Goal: Task Accomplishment & Management: Manage account settings

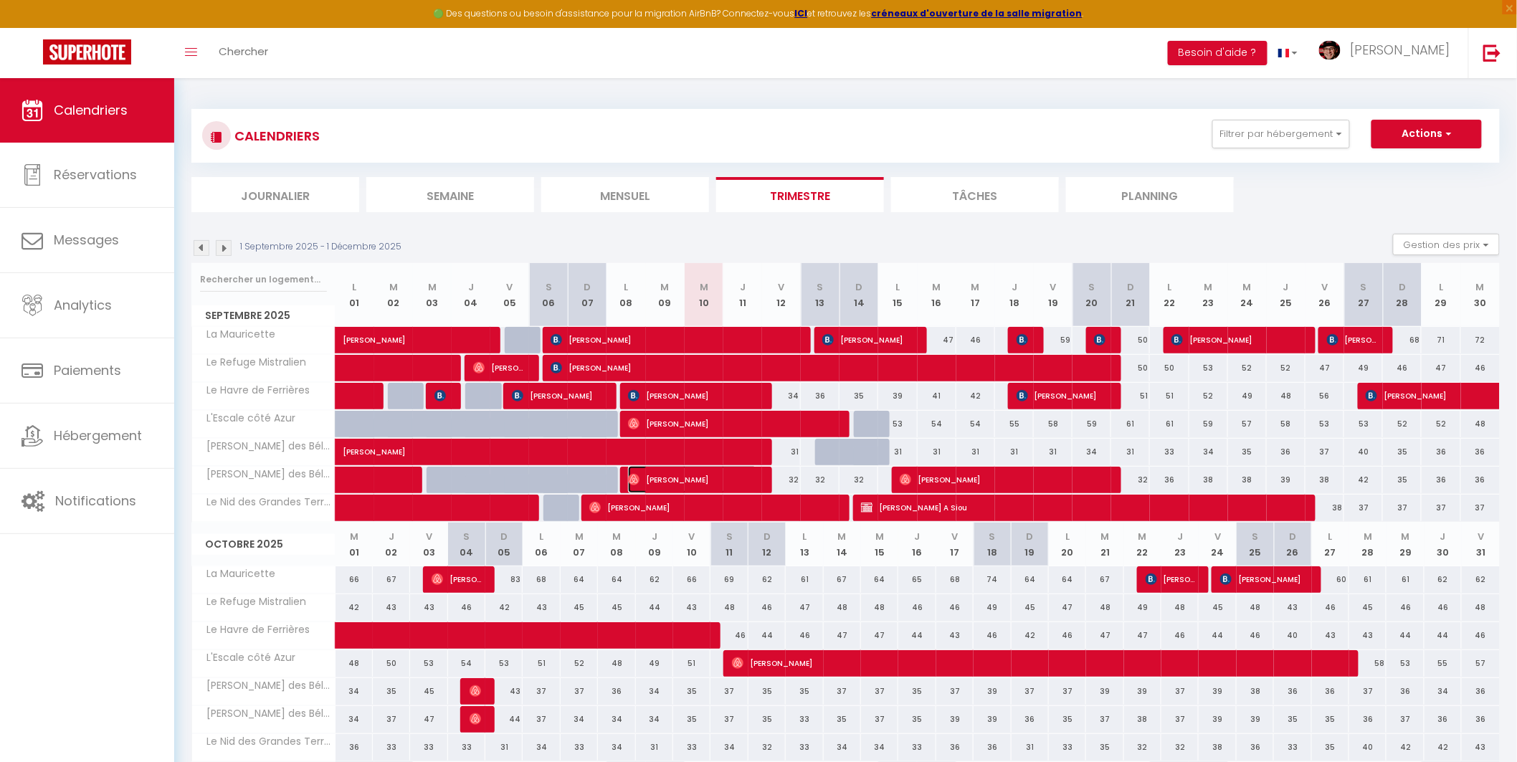
click at [692, 478] on span "[PERSON_NAME]" at bounding box center [692, 479] width 129 height 27
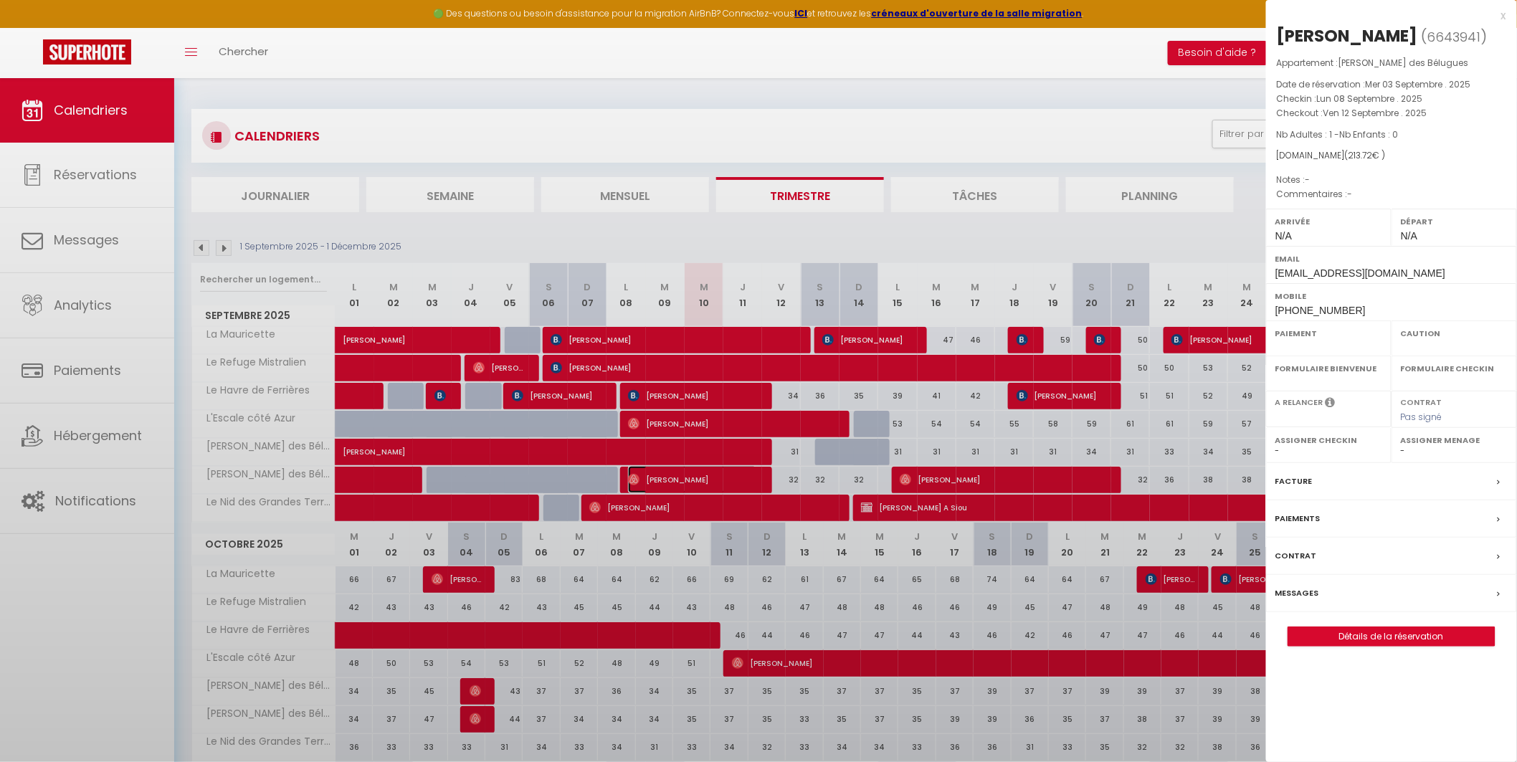
select select "OK"
select select "0"
select select "1"
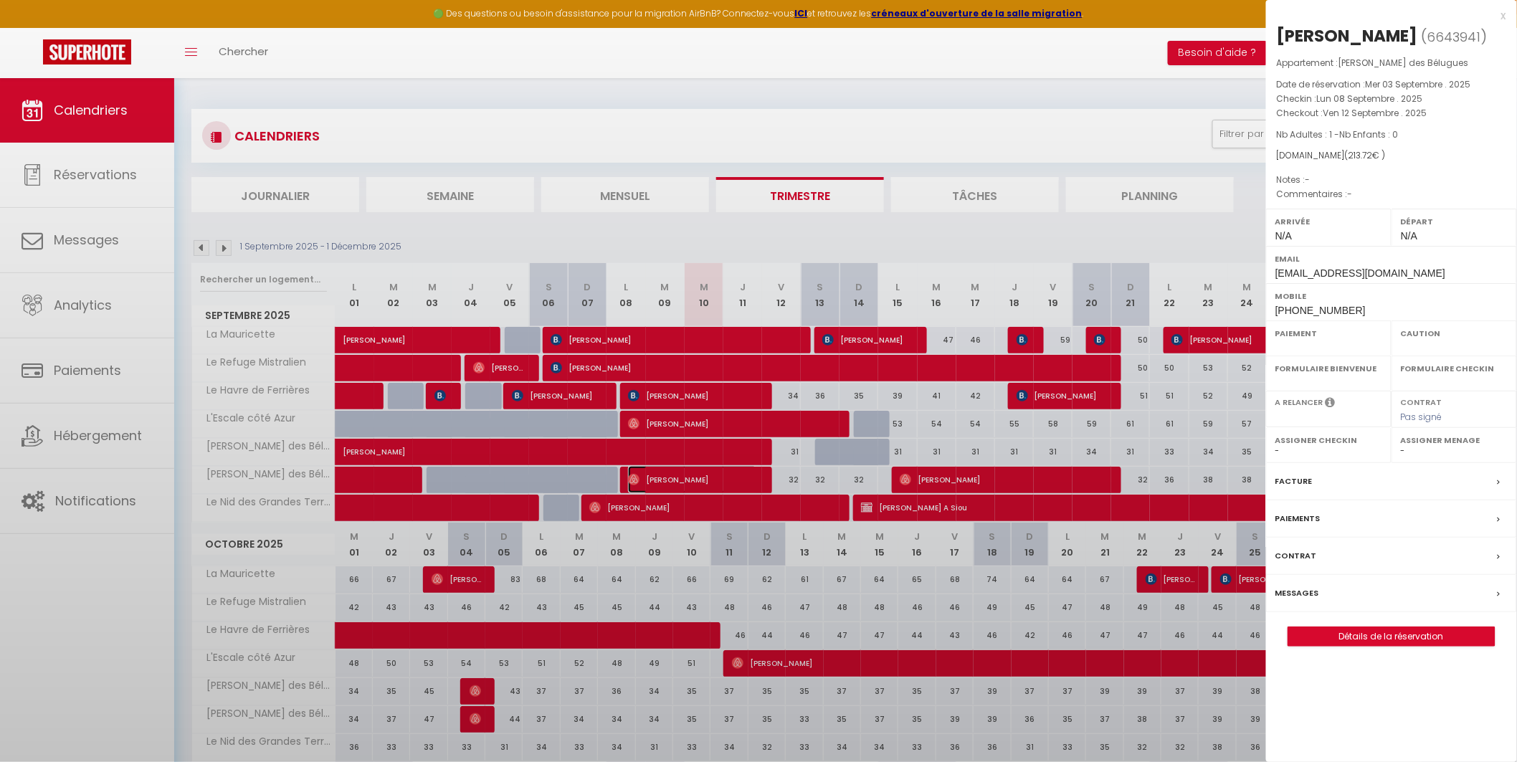
select select
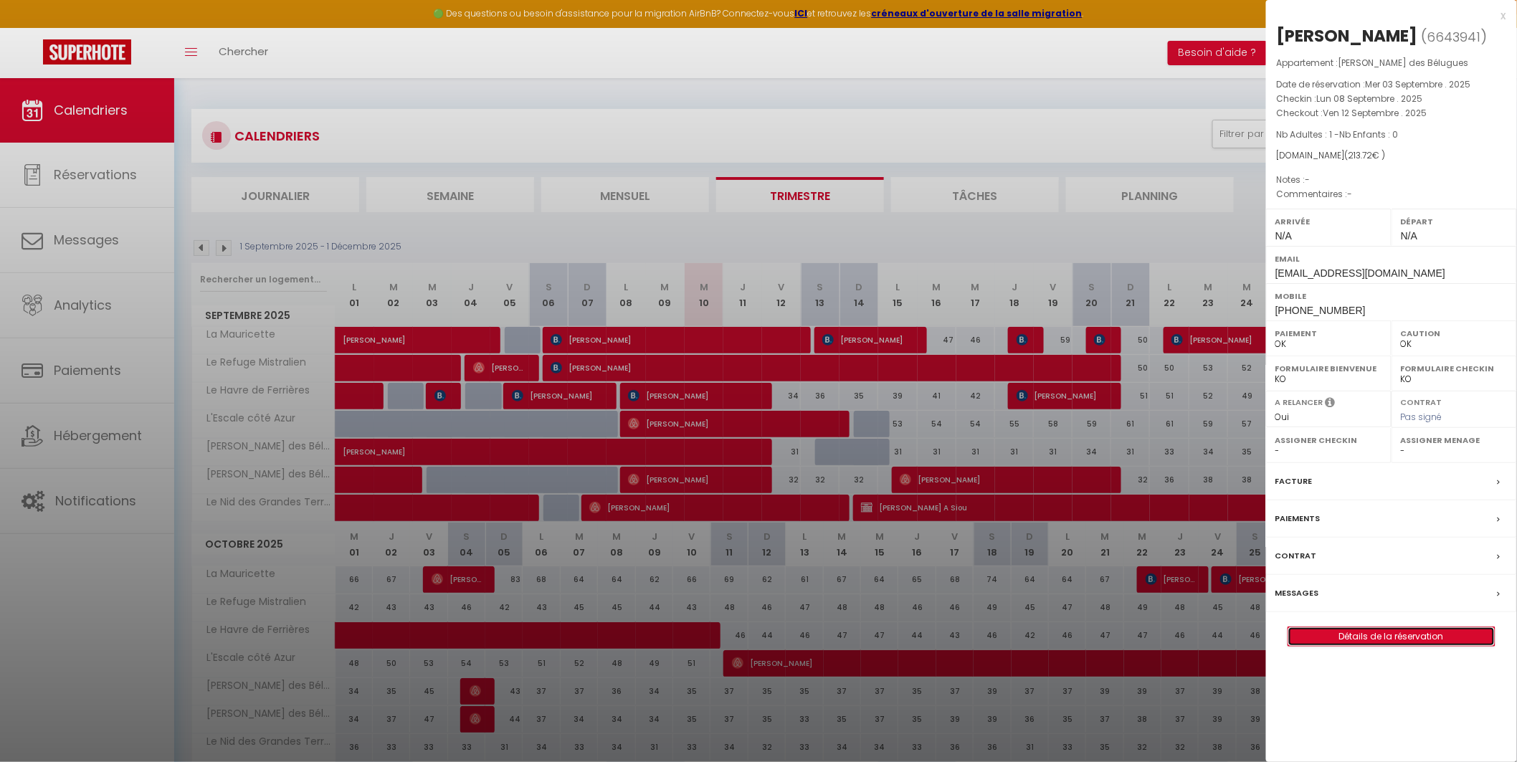
click at [1385, 632] on link "Détails de la réservation" at bounding box center [1392, 636] width 207 height 19
select select
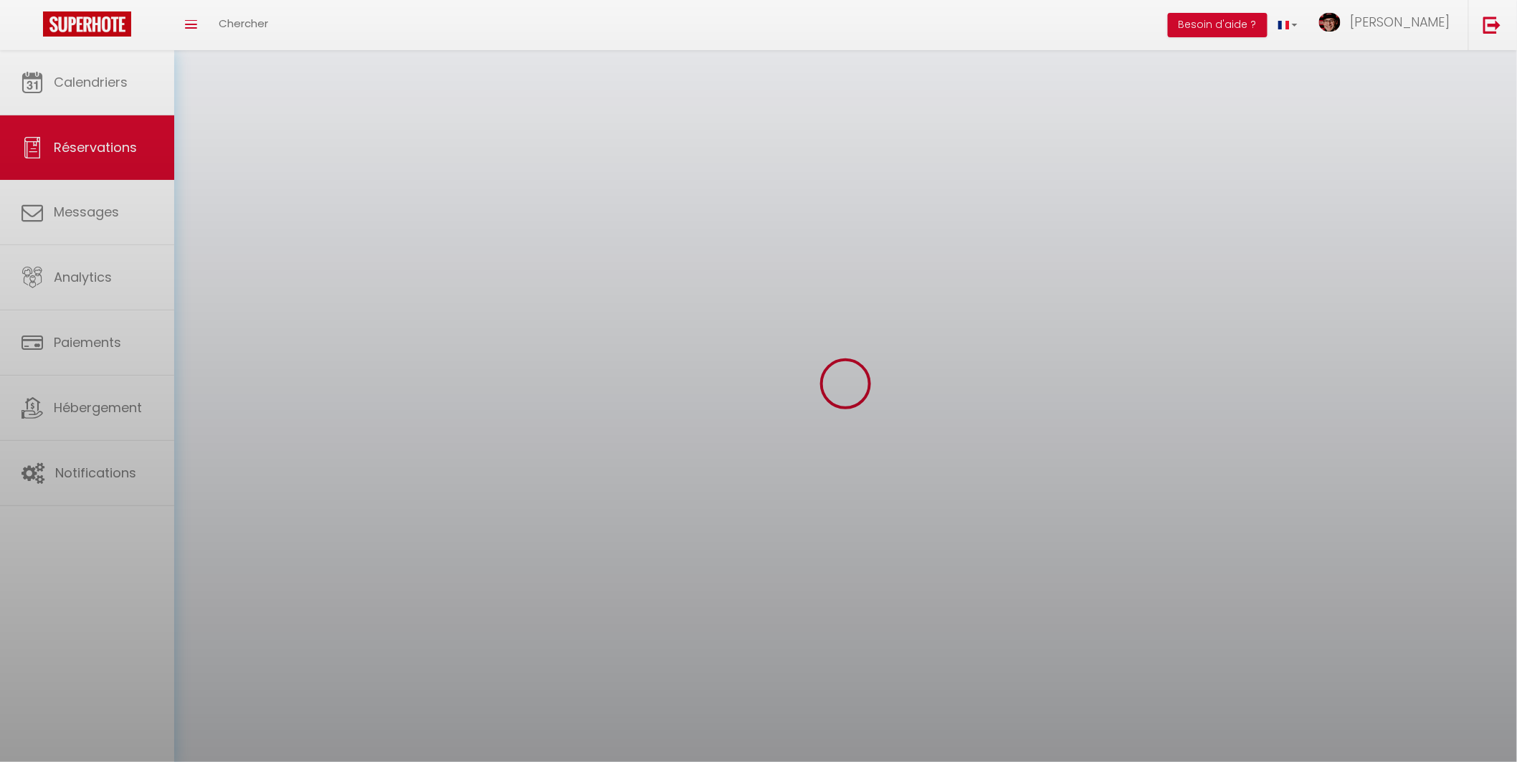
select select
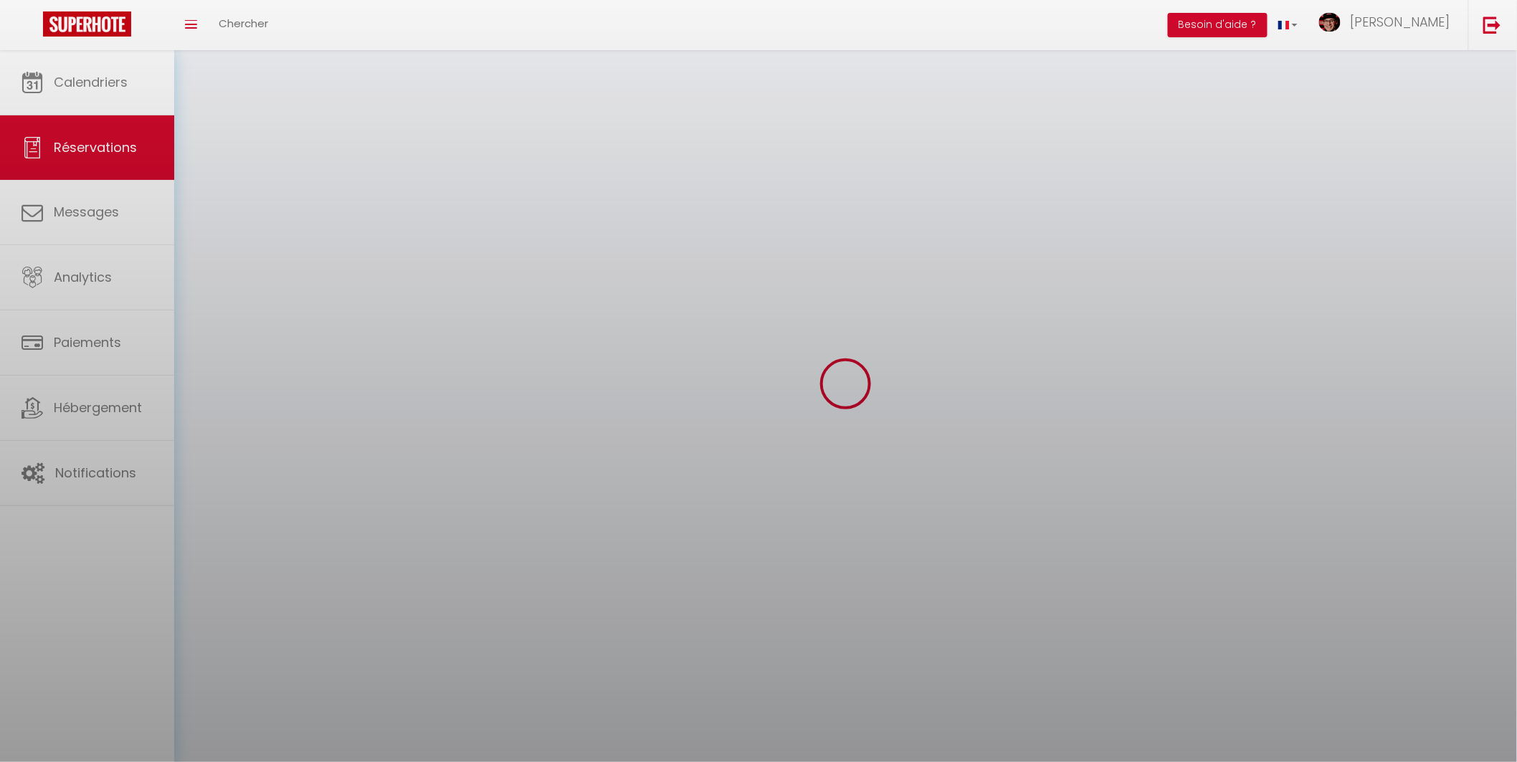
select select
checkbox input "false"
select select
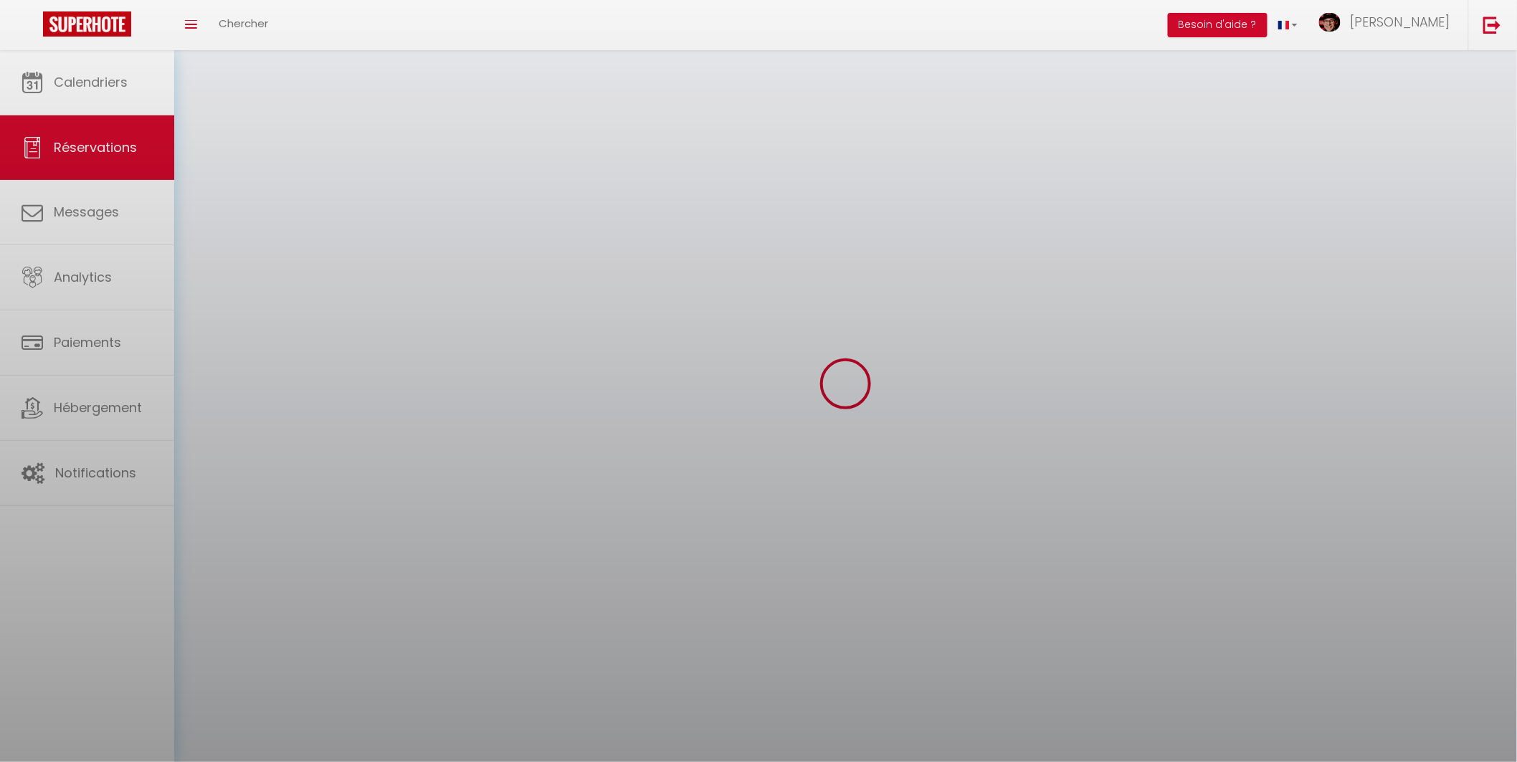
select select
checkbox input "false"
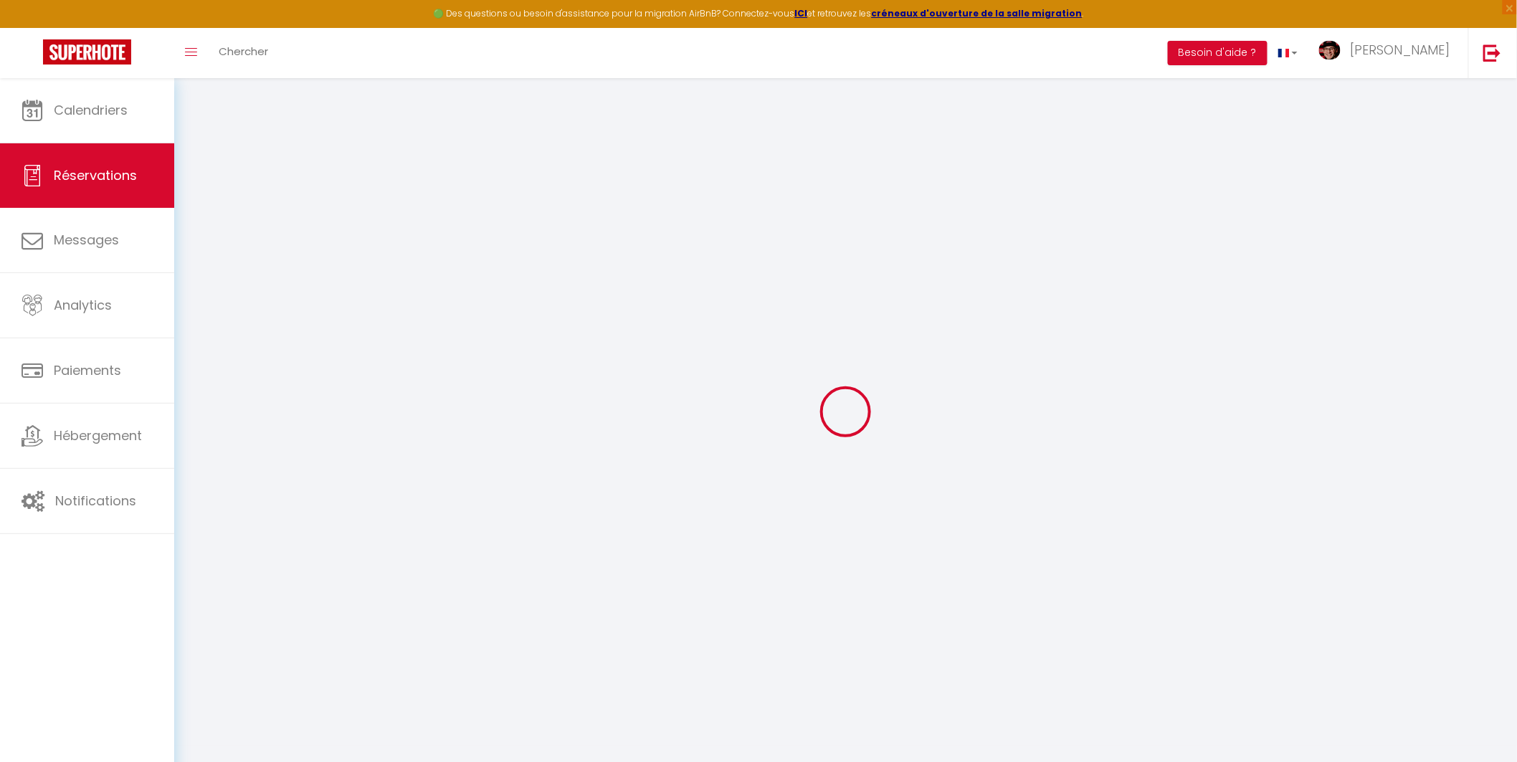
select select
checkbox input "false"
select select
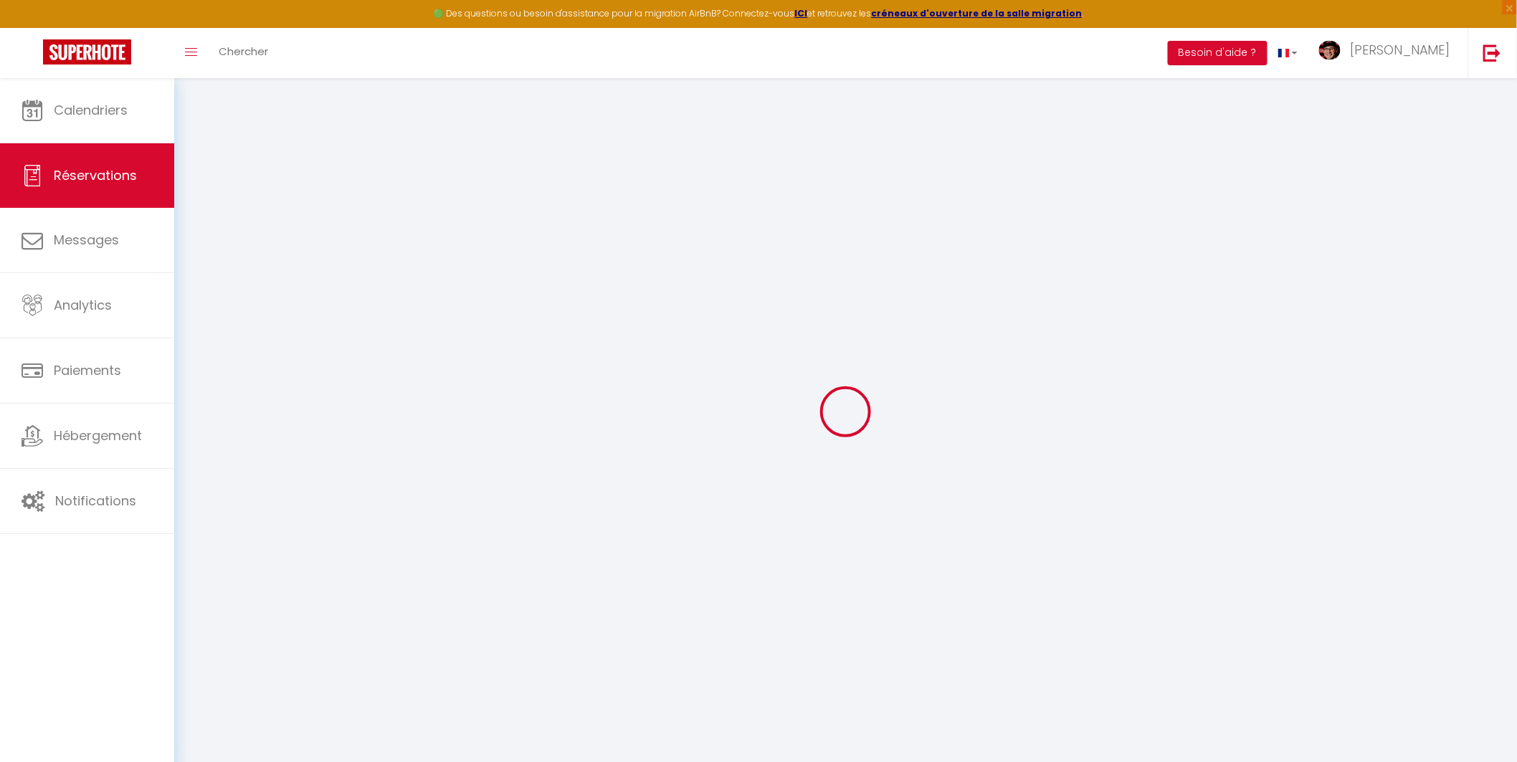
select select
checkbox input "false"
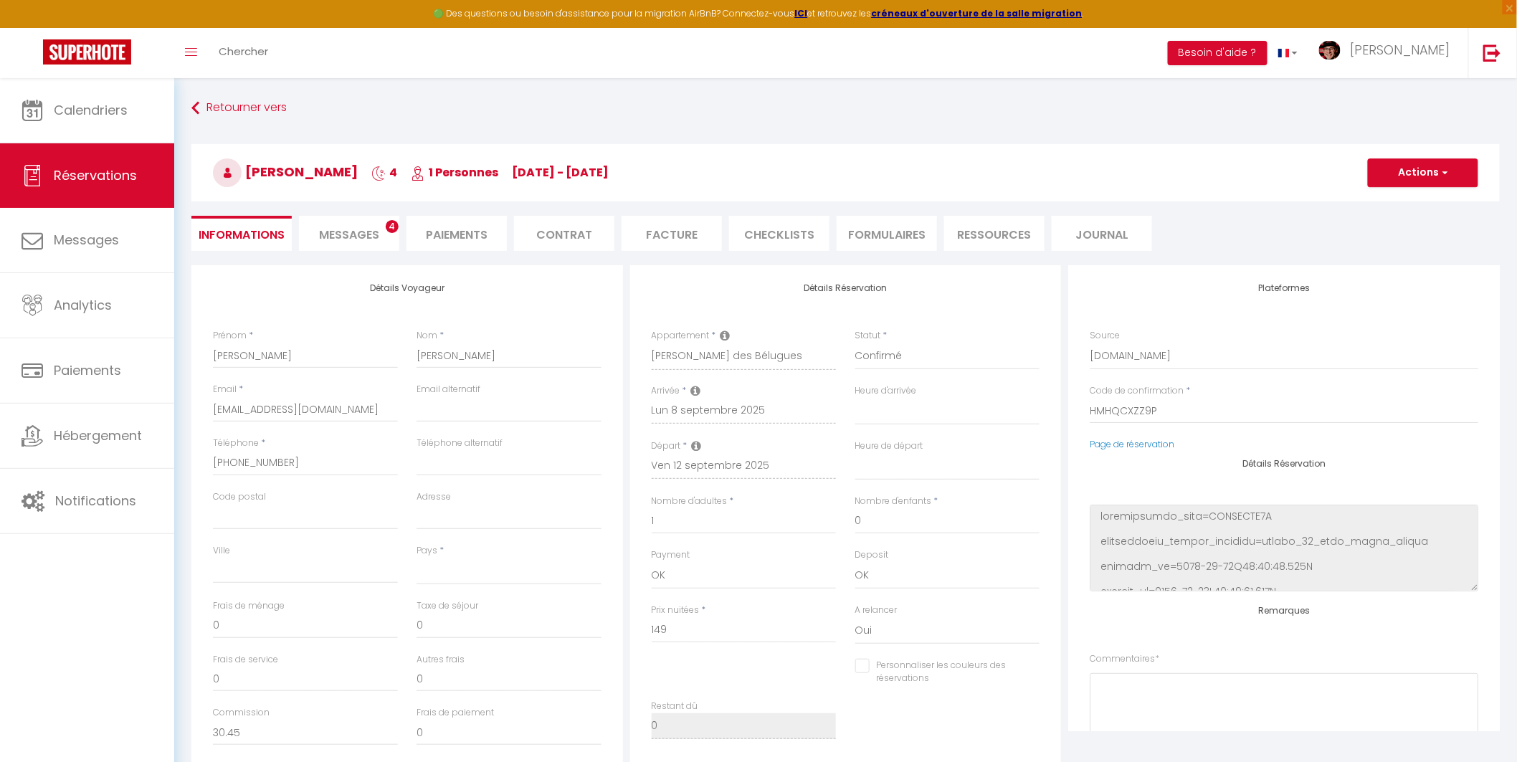
select select
type input "54"
type input "10.72"
select select
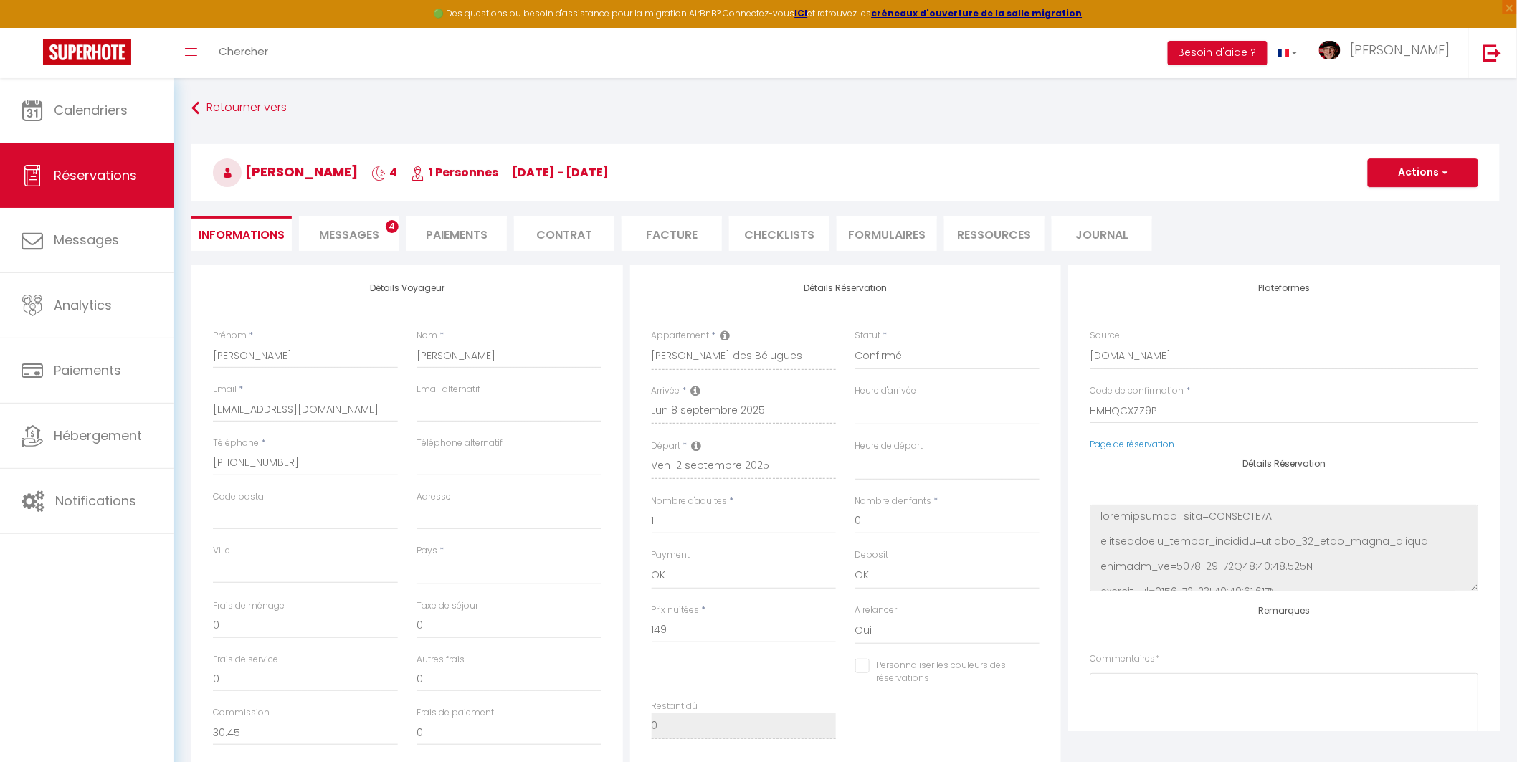
checkbox input "false"
select select
checkbox input "false"
select select
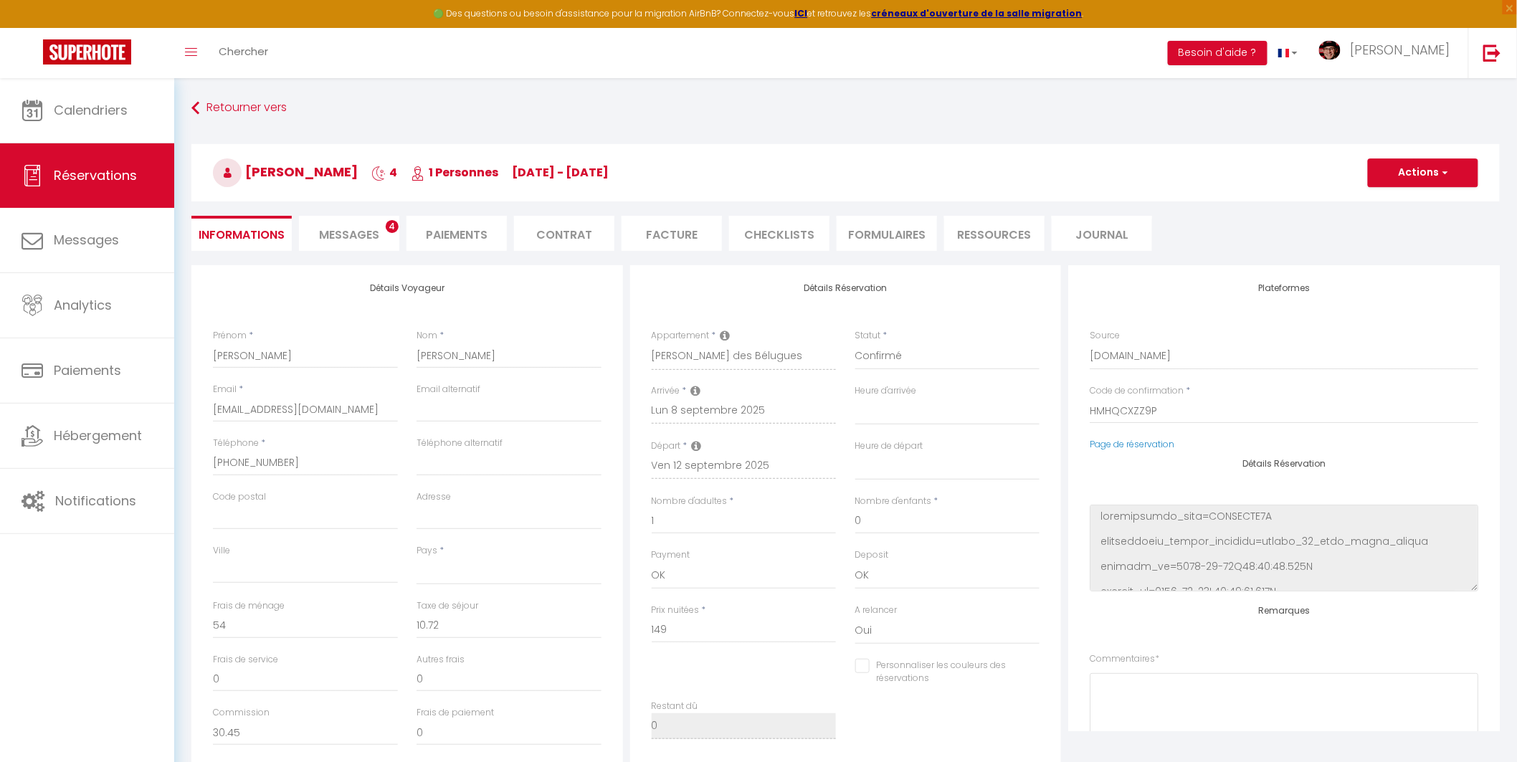
click at [366, 237] on span "Messages" at bounding box center [349, 235] width 60 height 16
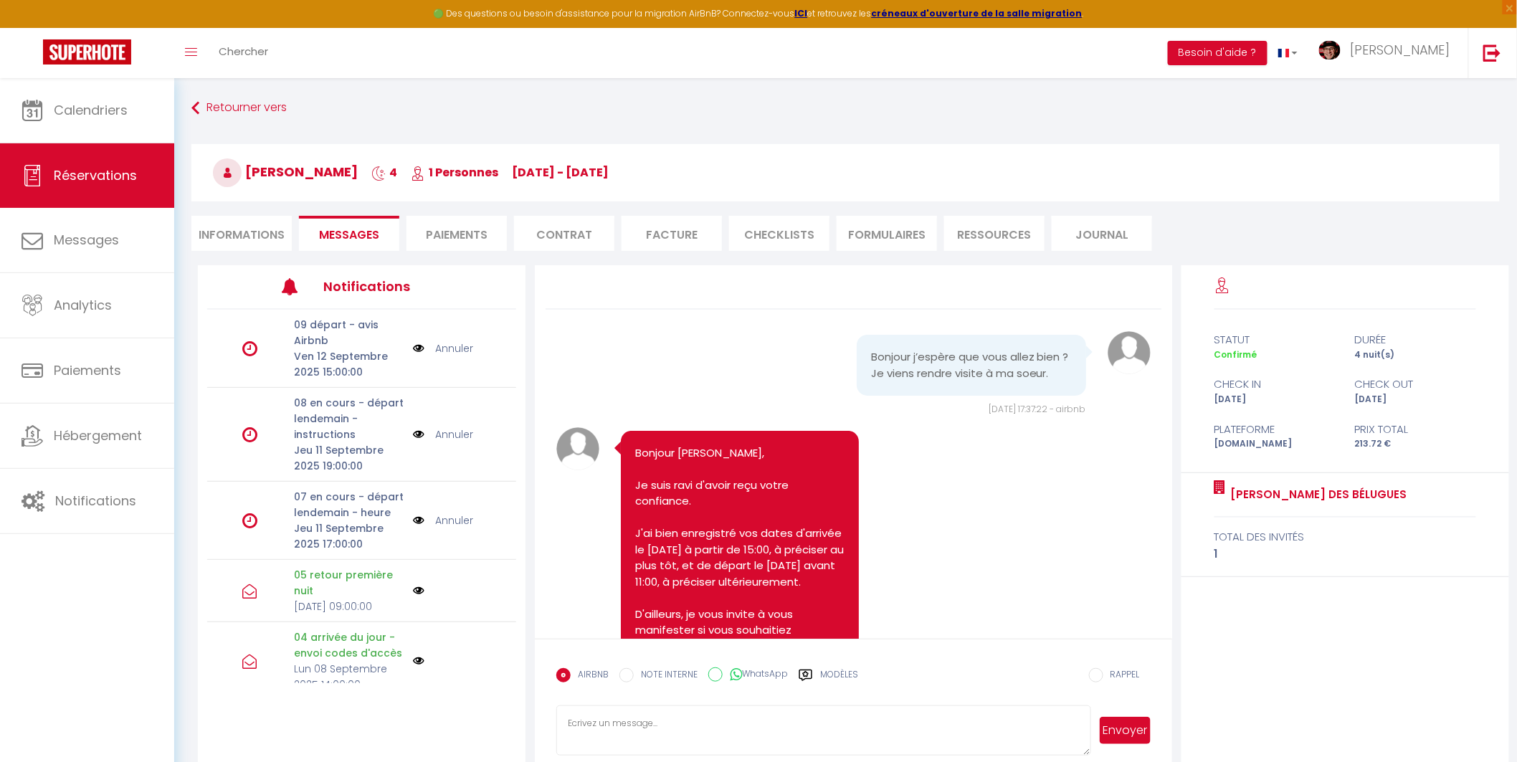
click at [825, 671] on label "Modèles" at bounding box center [839, 680] width 38 height 25
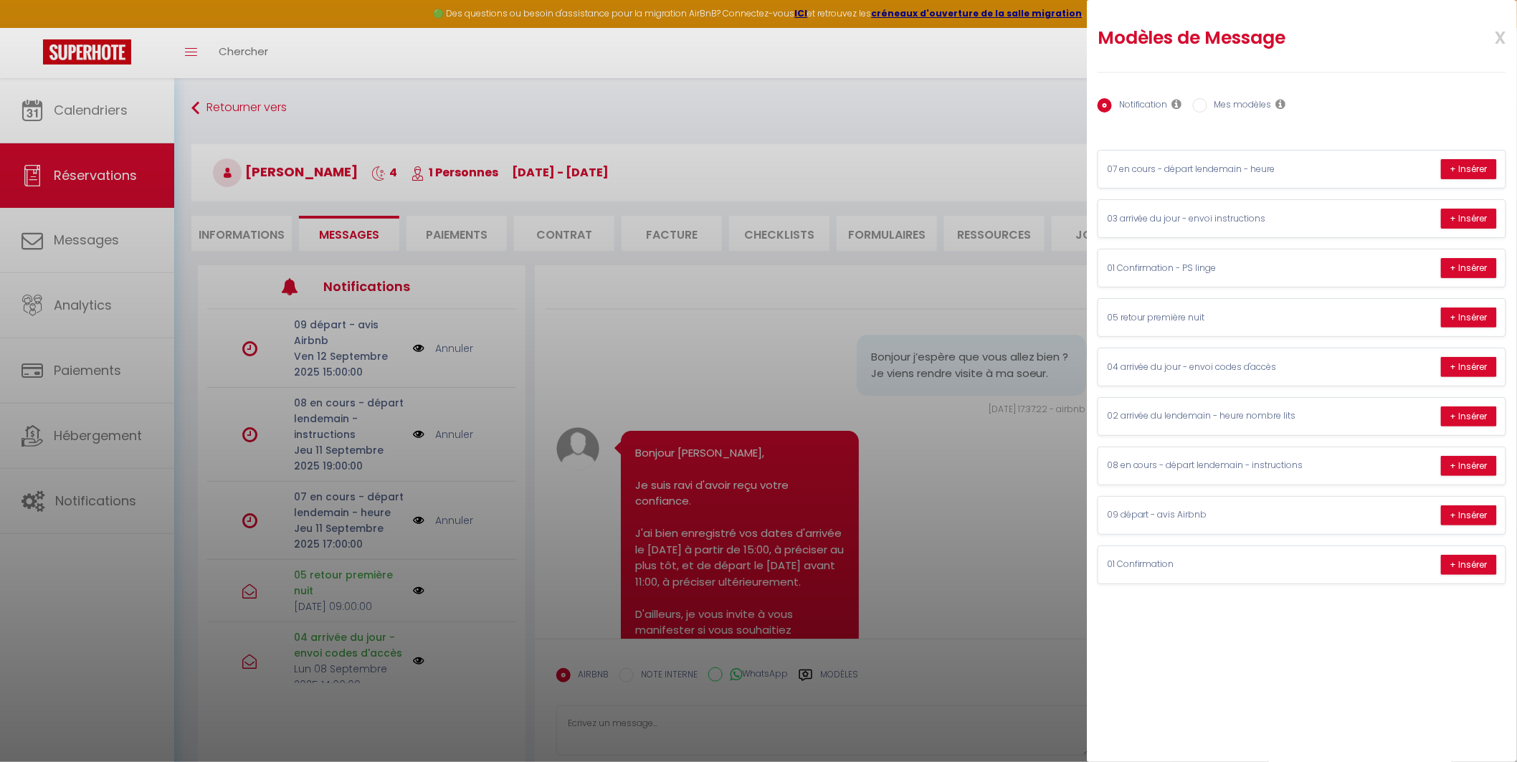
click at [1214, 113] on label "Mes modèles" at bounding box center [1240, 106] width 65 height 16
click at [1208, 113] on input "Mes modèles" at bounding box center [1200, 105] width 14 height 14
radio input "true"
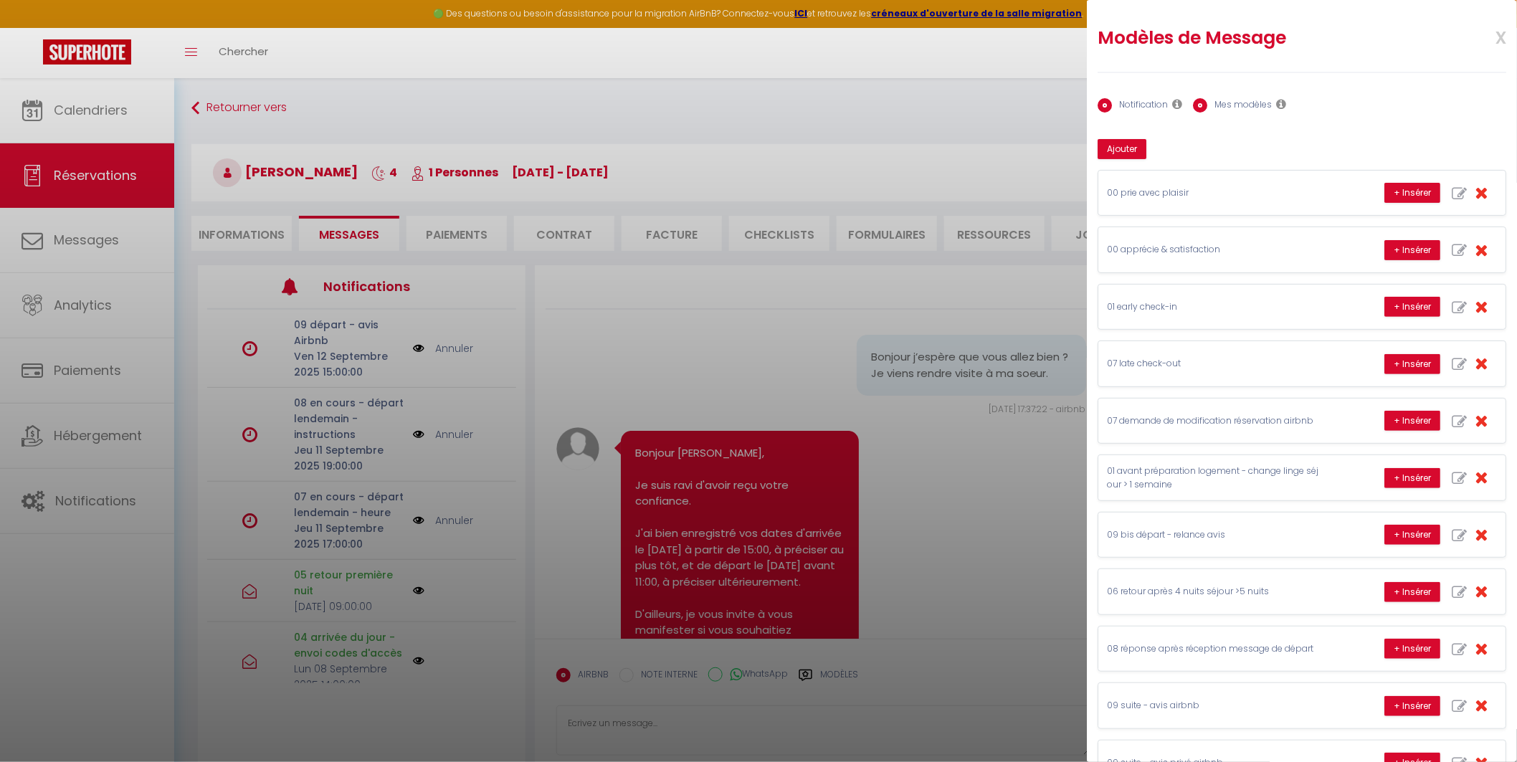
radio input "false"
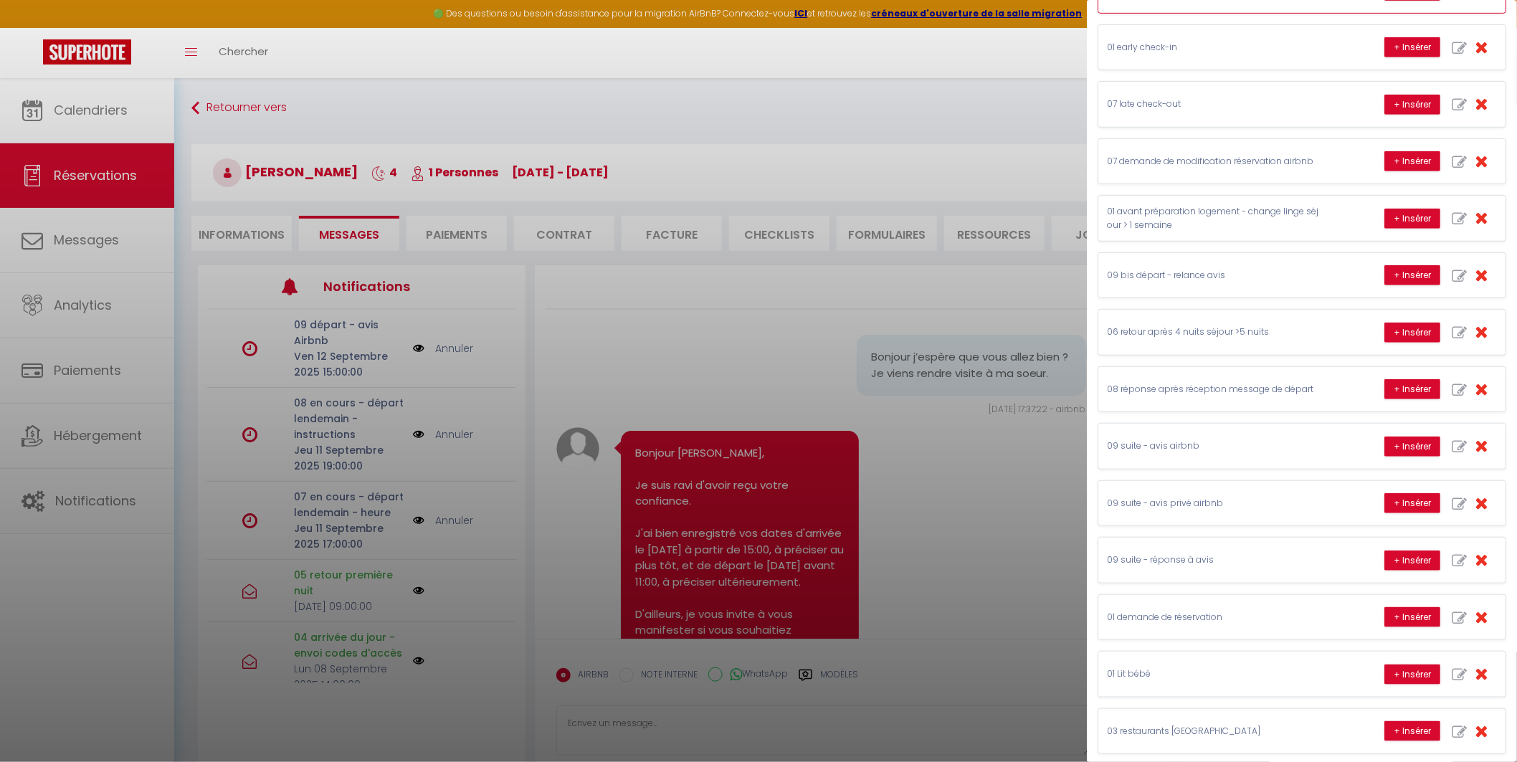
scroll to position [318, 0]
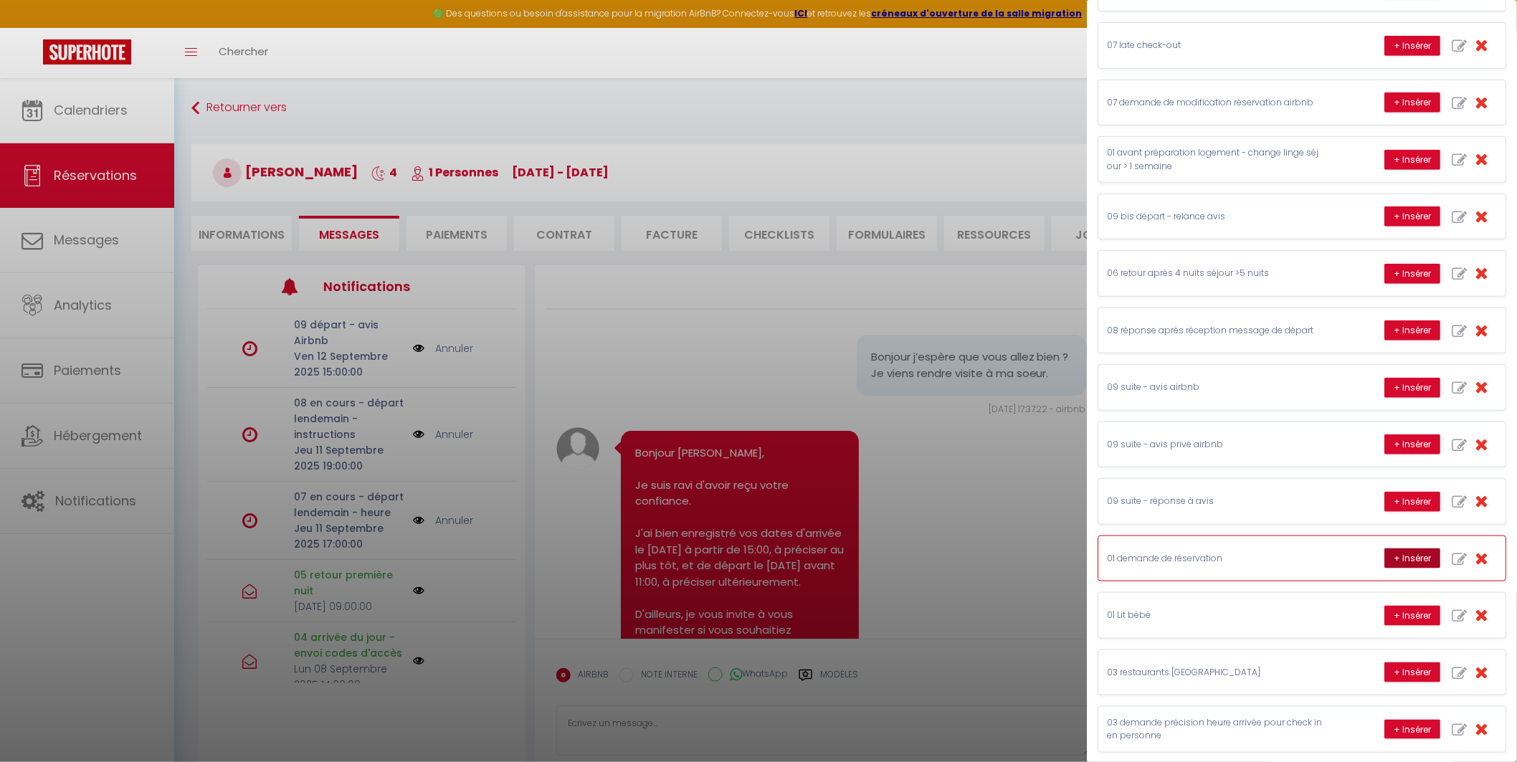
click at [1386, 565] on button "+ Insérer" at bounding box center [1413, 559] width 56 height 20
type textarea "Loremip, Do sita consect ad elitseddo eiusm tempori utla et dolorema Aliqua eni…"
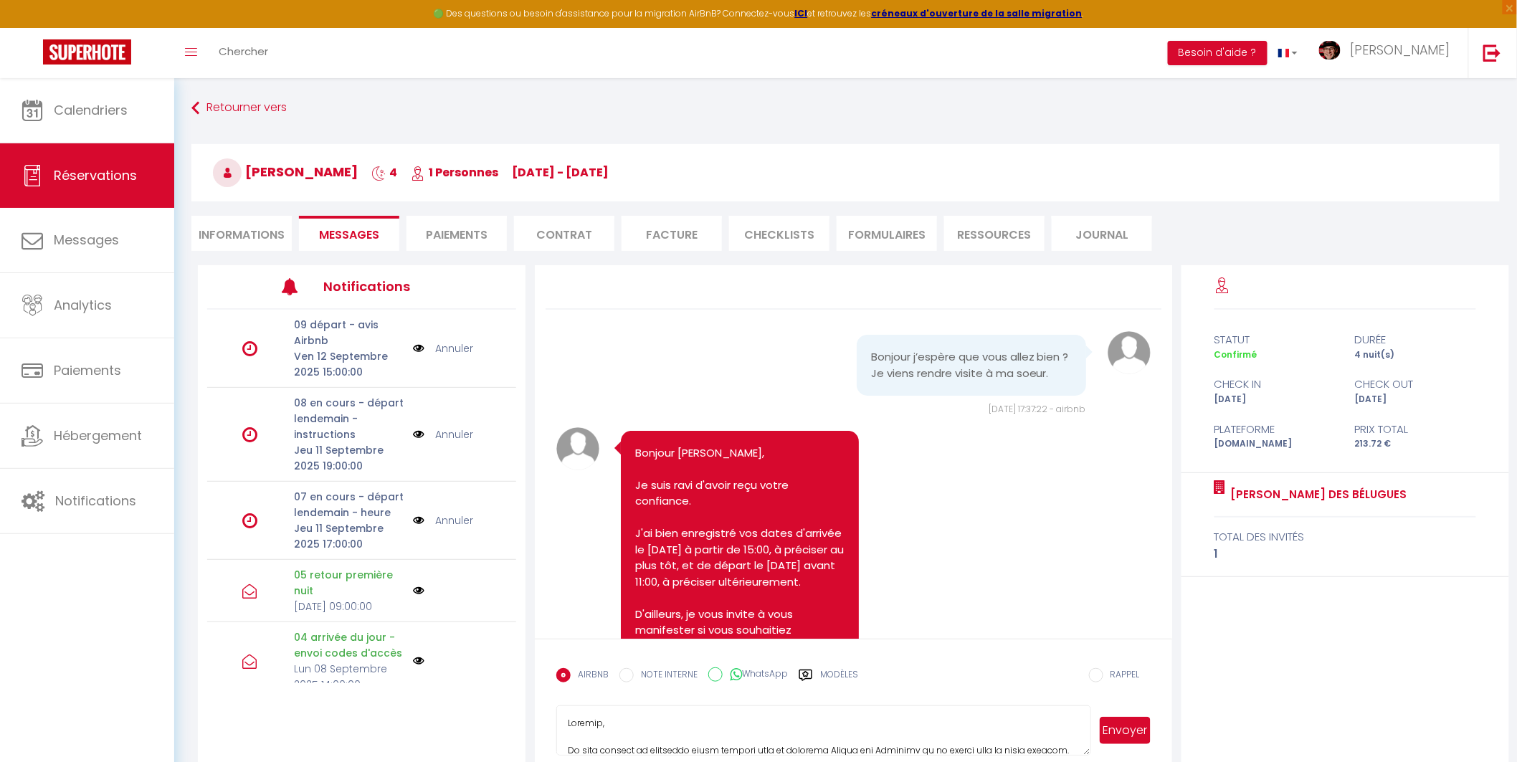
click at [826, 728] on textarea at bounding box center [823, 731] width 534 height 50
click at [835, 676] on label "Modèles" at bounding box center [839, 680] width 38 height 25
radio input "true"
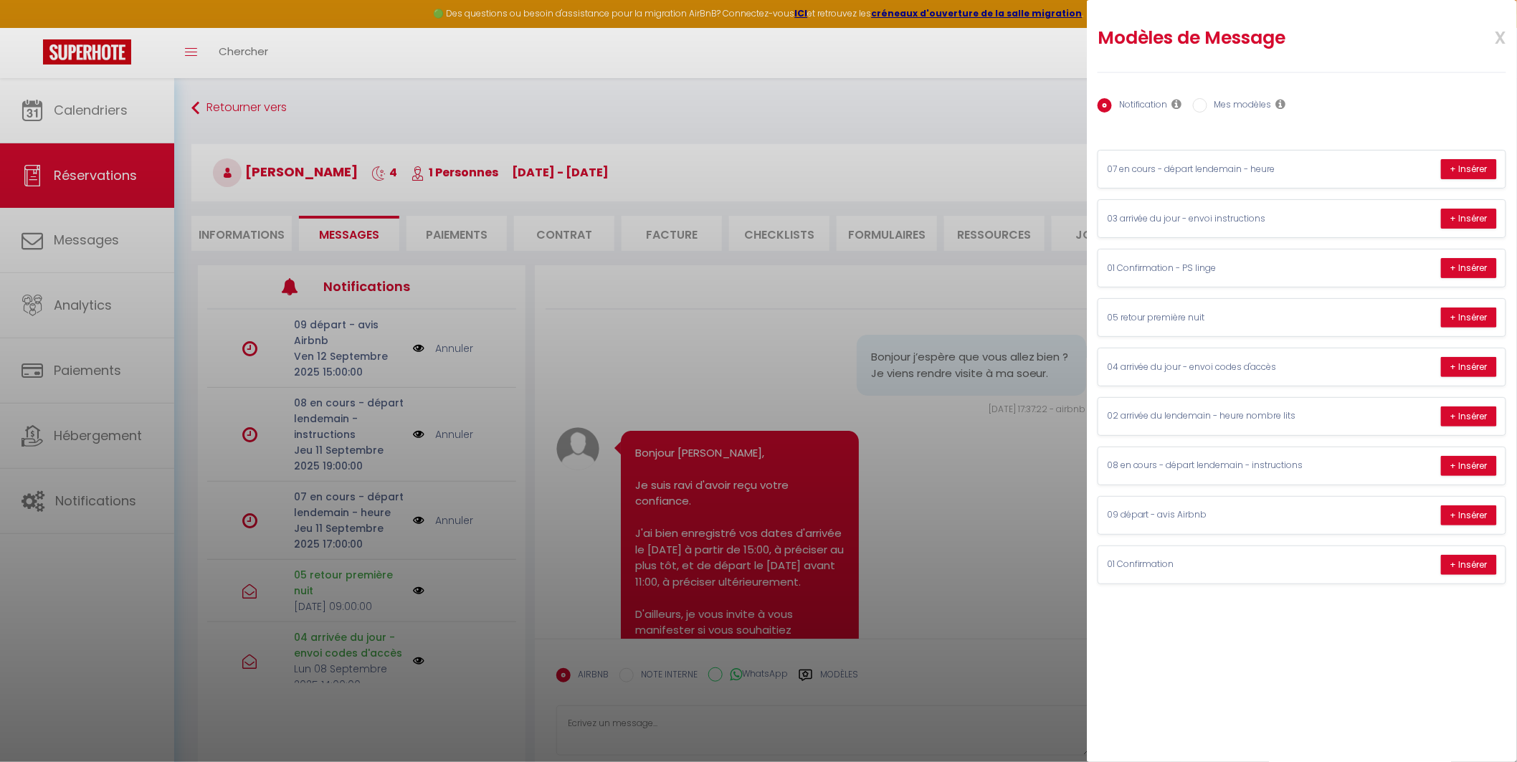
click at [1251, 103] on label "Mes modèles" at bounding box center [1240, 106] width 65 height 16
click at [1208, 103] on input "Mes modèles" at bounding box center [1200, 105] width 14 height 14
radio input "true"
radio input "false"
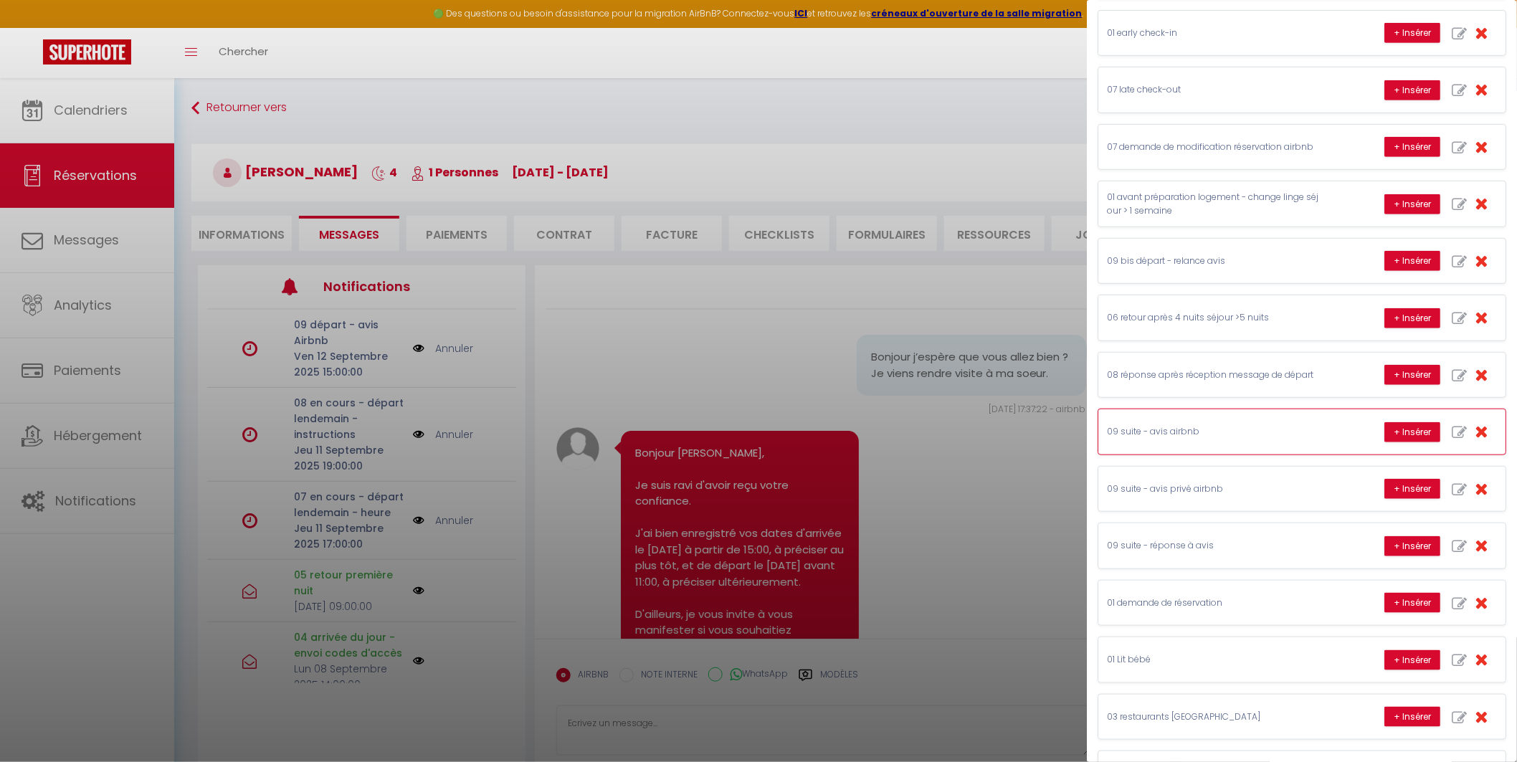
scroll to position [318, 0]
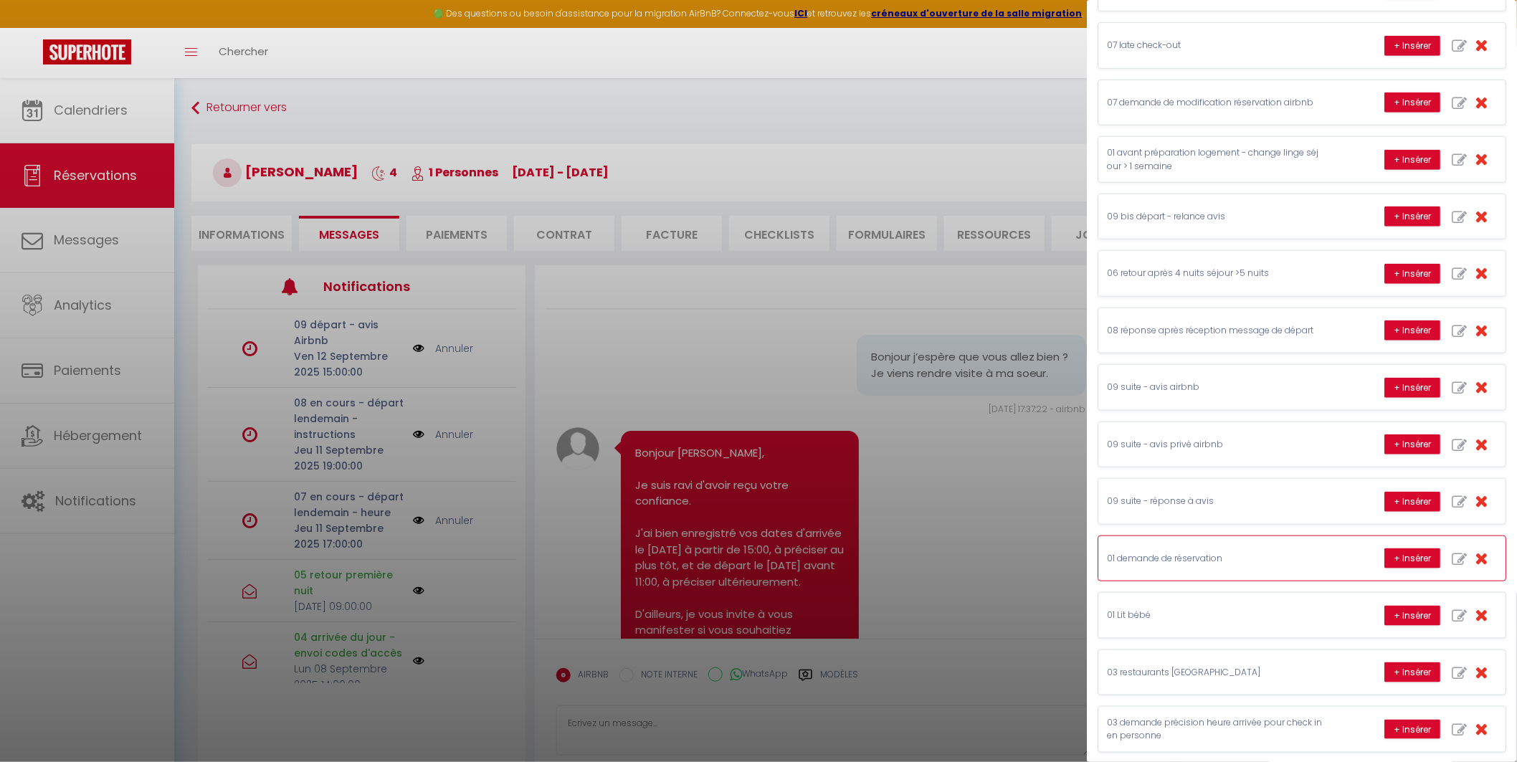
click at [1452, 561] on icon "button" at bounding box center [1459, 559] width 15 height 15
type input "01 demande de réservation"
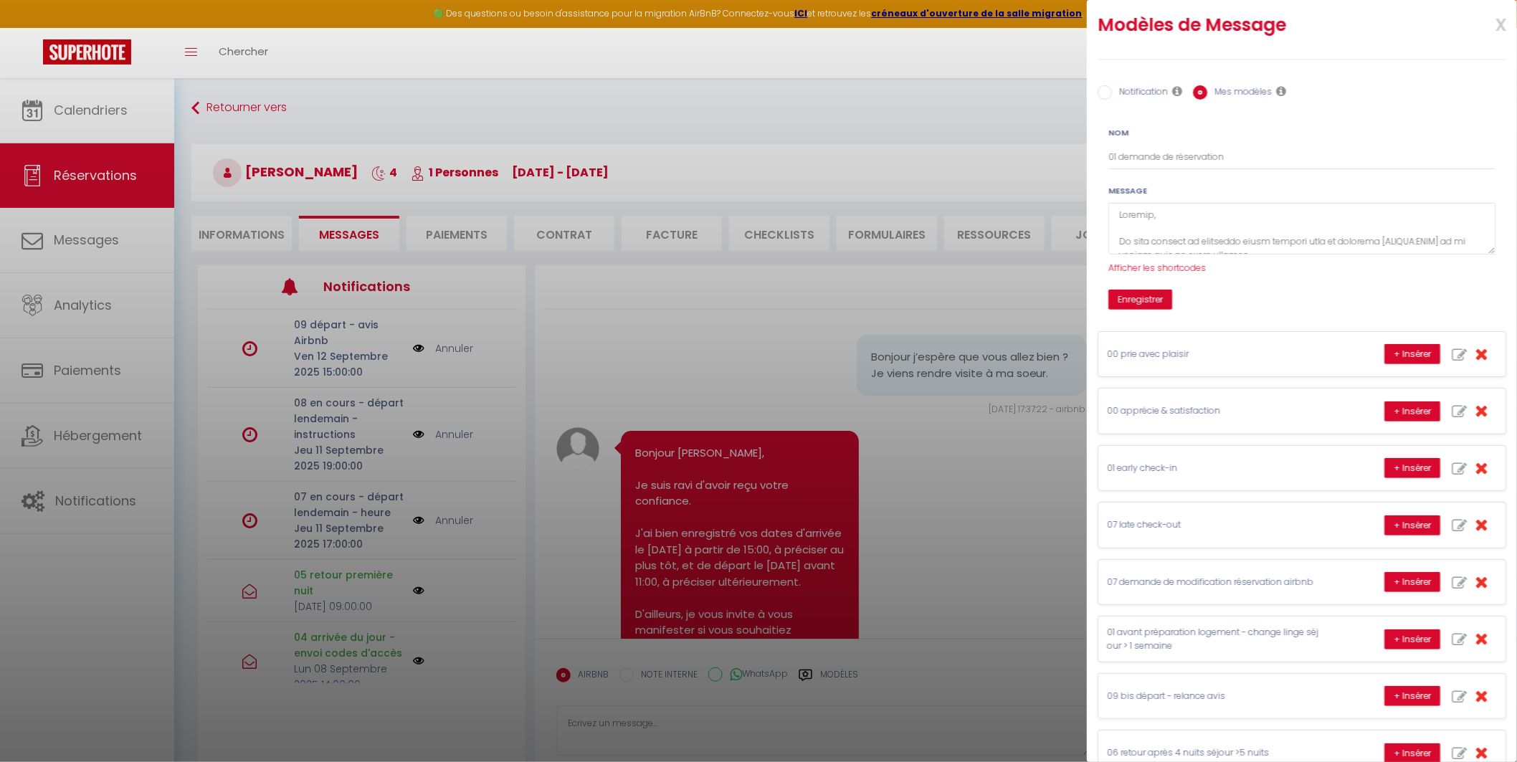
scroll to position [0, 0]
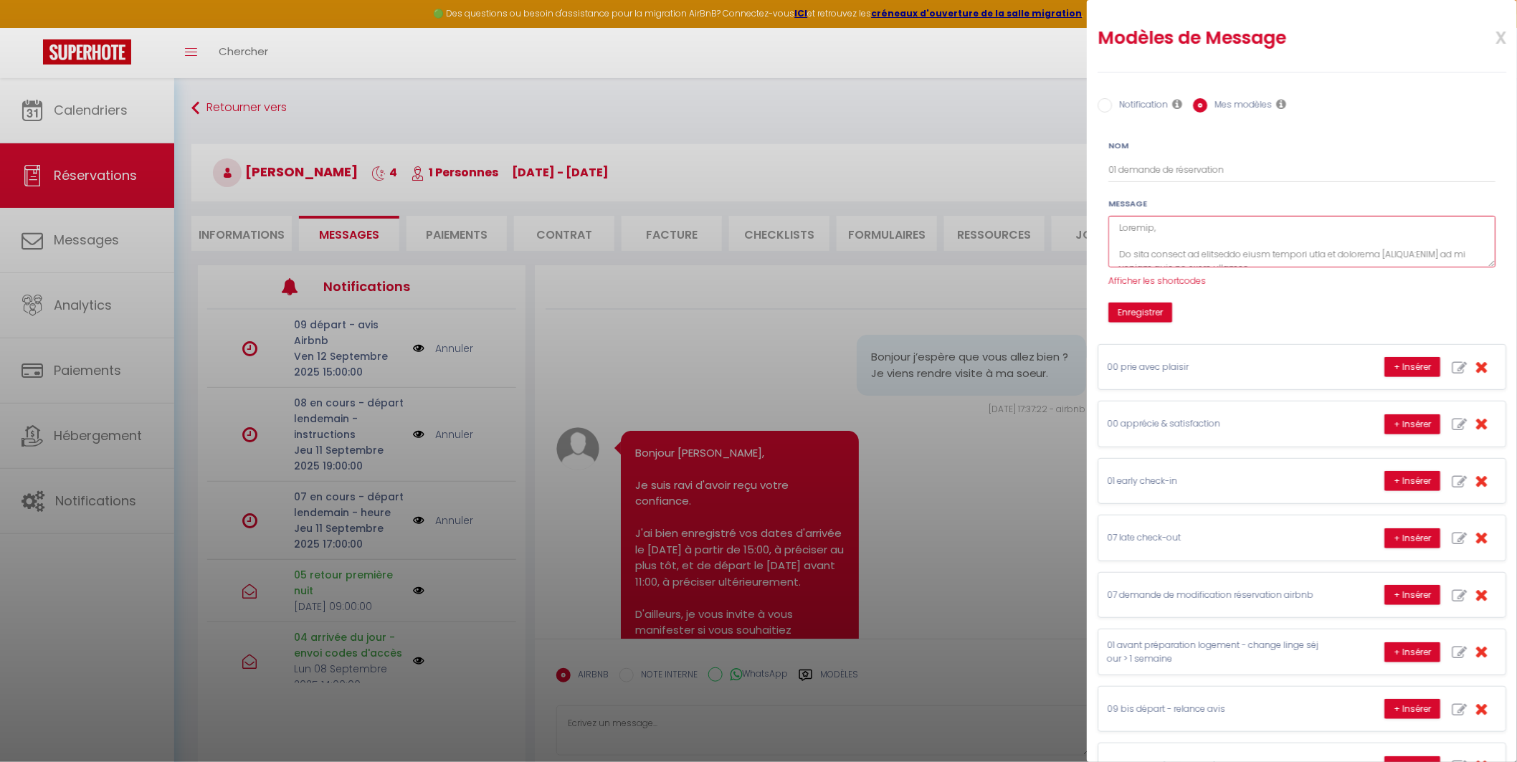
click at [1217, 230] on textarea at bounding box center [1302, 242] width 387 height 52
paste textarea "Je vous confirme que le trajet du logement à la base aérienne se fait facilemen…"
type textarea "Loremip, Do sita consect ad elitseddo eiusm tempori utla et dolorema [ALIQUA:EN…"
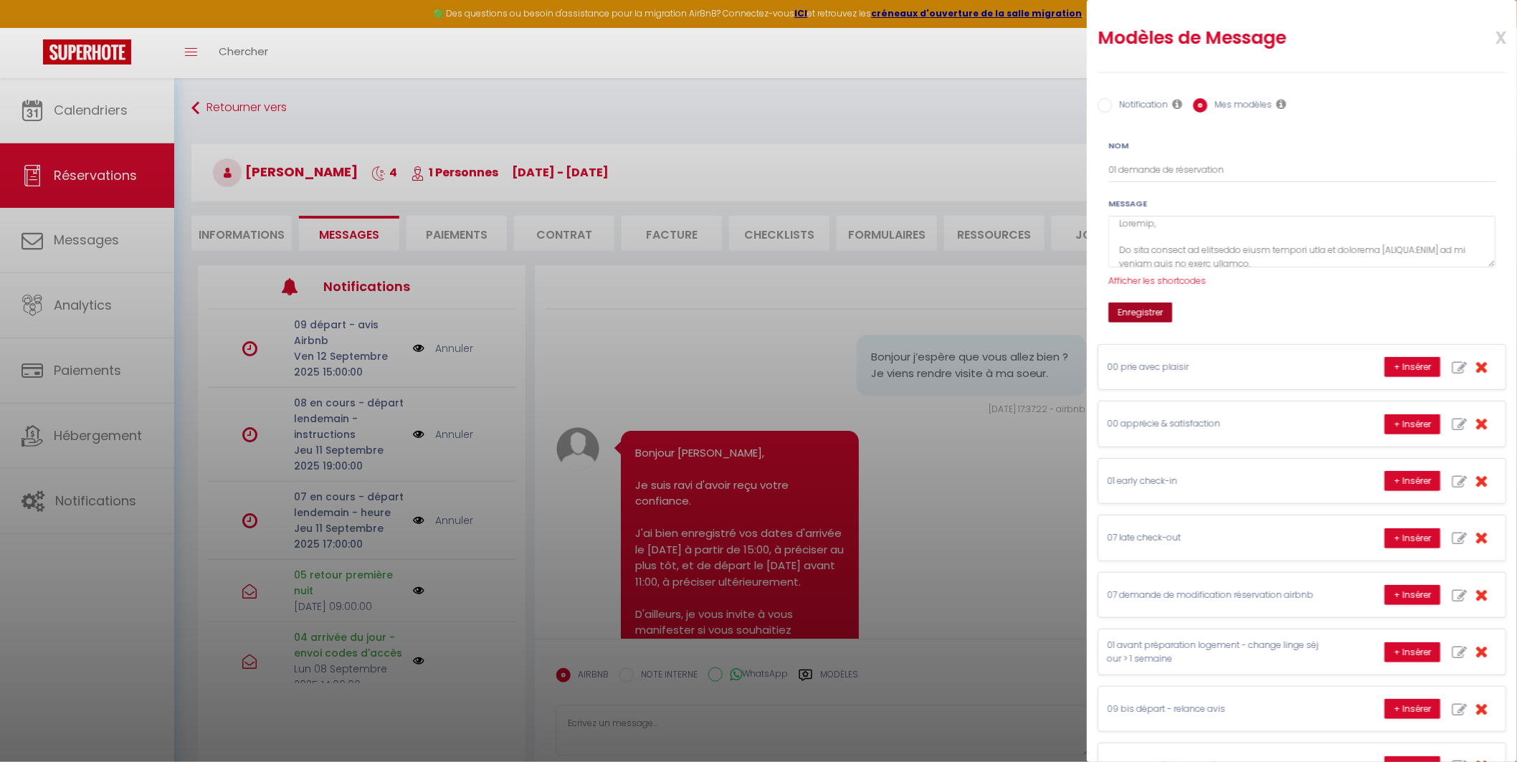
click at [1123, 316] on button "Enregistrer" at bounding box center [1141, 313] width 64 height 20
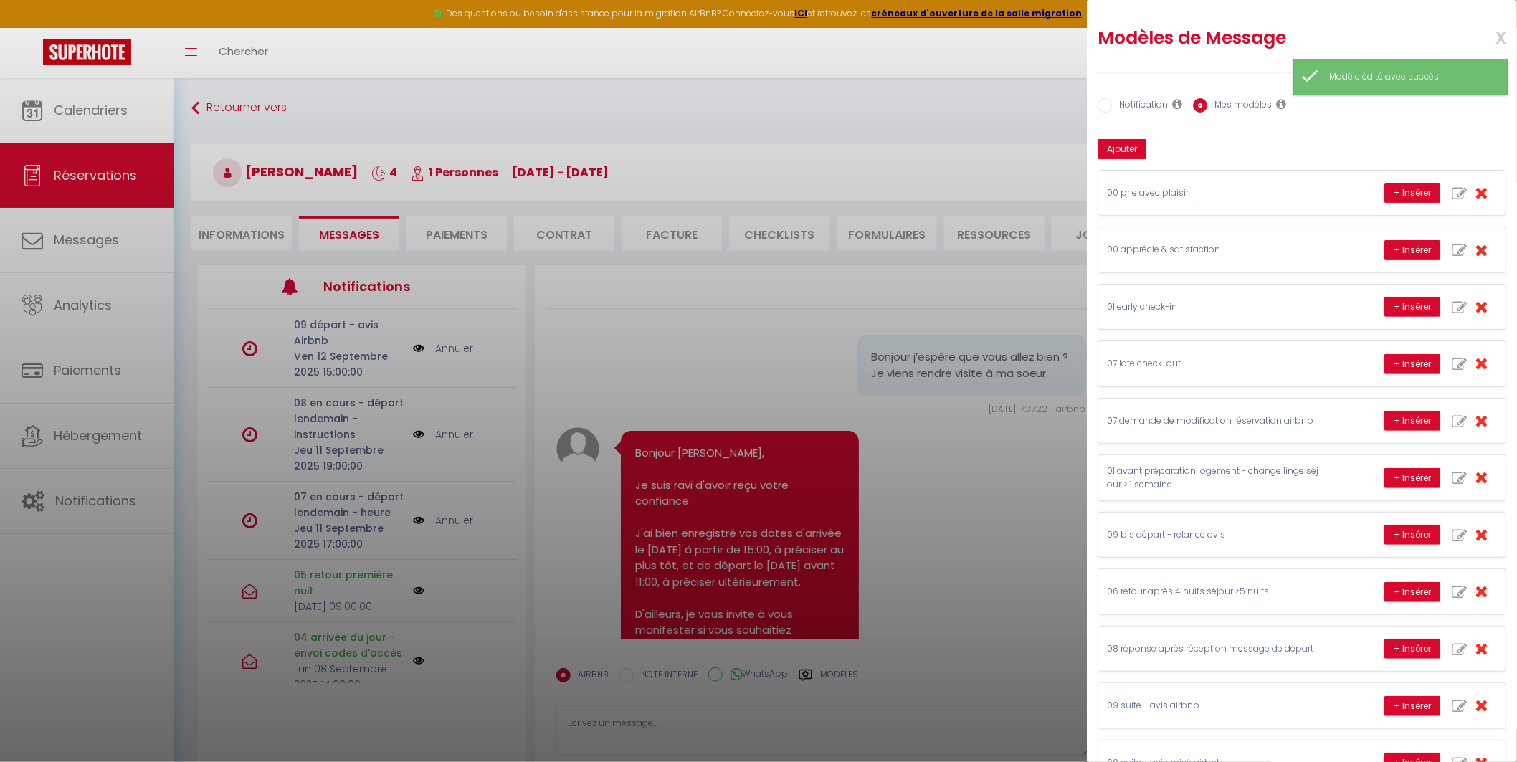
click at [1486, 37] on span "x" at bounding box center [1483, 36] width 45 height 34
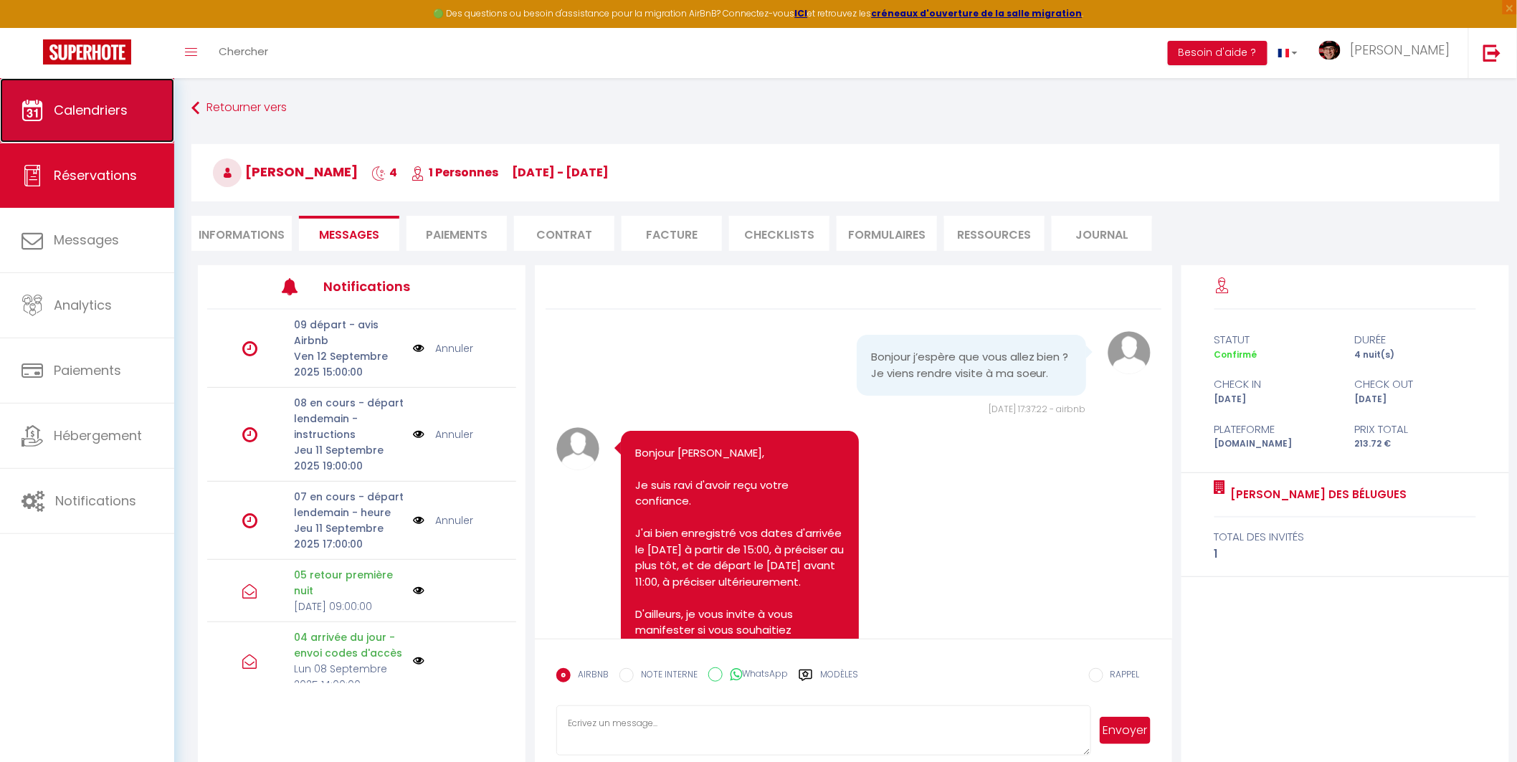
click at [99, 106] on span "Calendriers" at bounding box center [91, 110] width 74 height 18
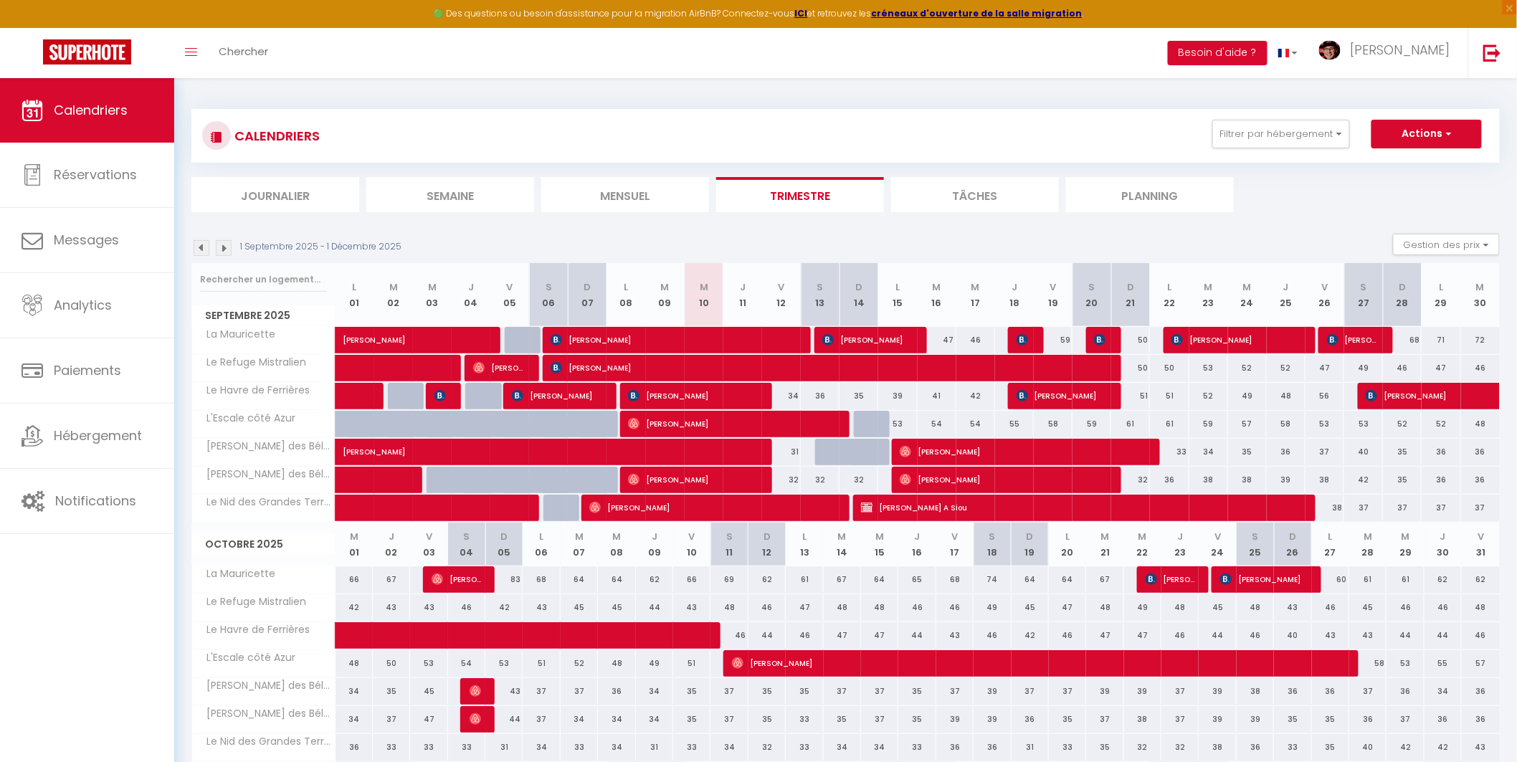
click at [882, 450] on div at bounding box center [875, 452] width 30 height 27
click at [868, 453] on div at bounding box center [873, 460] width 39 height 27
type input "31"
type input "Dim 14 Septembre 2025"
type input "Lun 15 Septembre 2025"
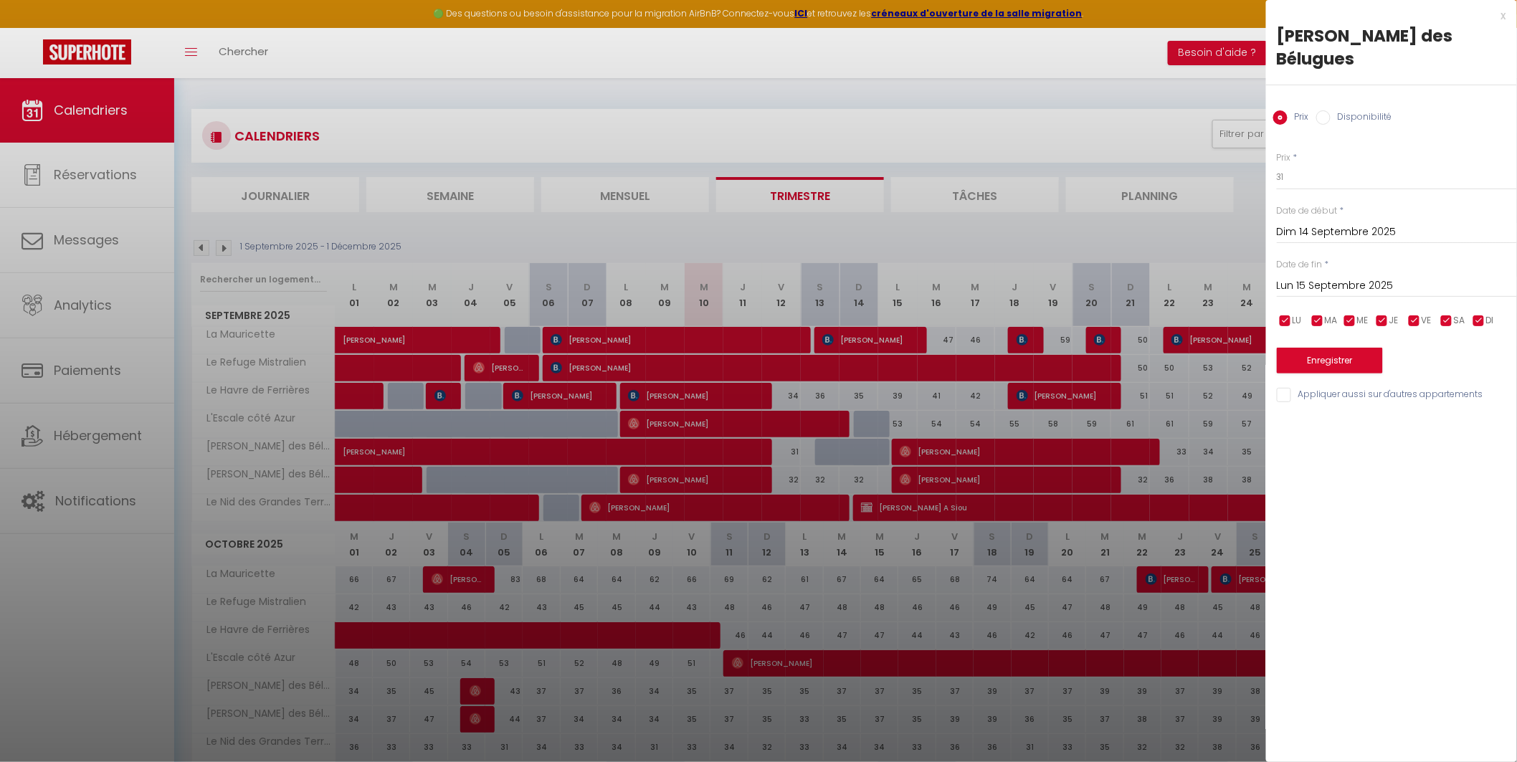
click at [1324, 110] on input "Disponibilité" at bounding box center [1324, 117] width 14 height 14
radio input "true"
radio input "false"
click at [1504, 16] on div "x" at bounding box center [1386, 15] width 240 height 17
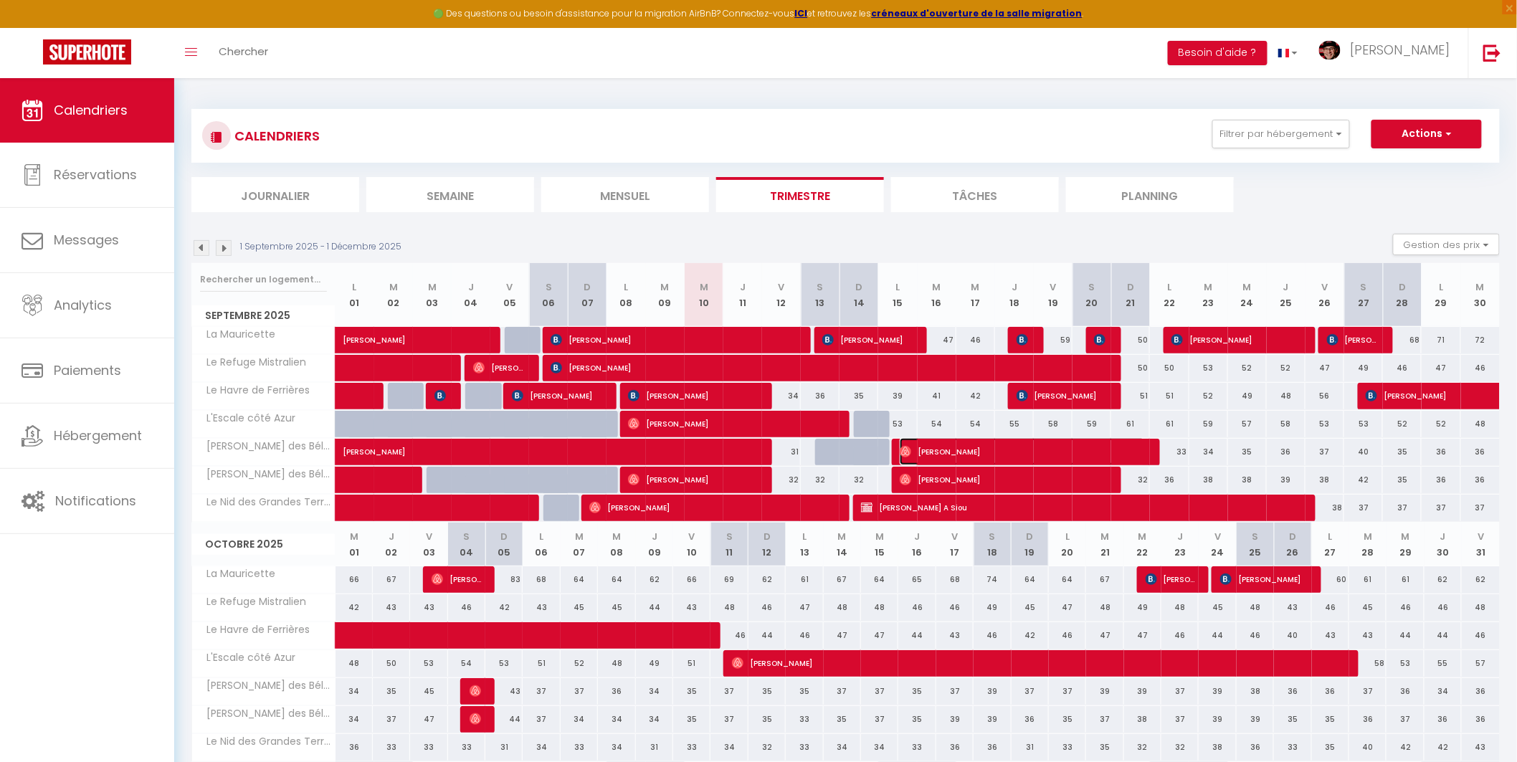
click at [930, 453] on span "[PERSON_NAME]" at bounding box center [1022, 451] width 245 height 27
select select "OK"
select select "0"
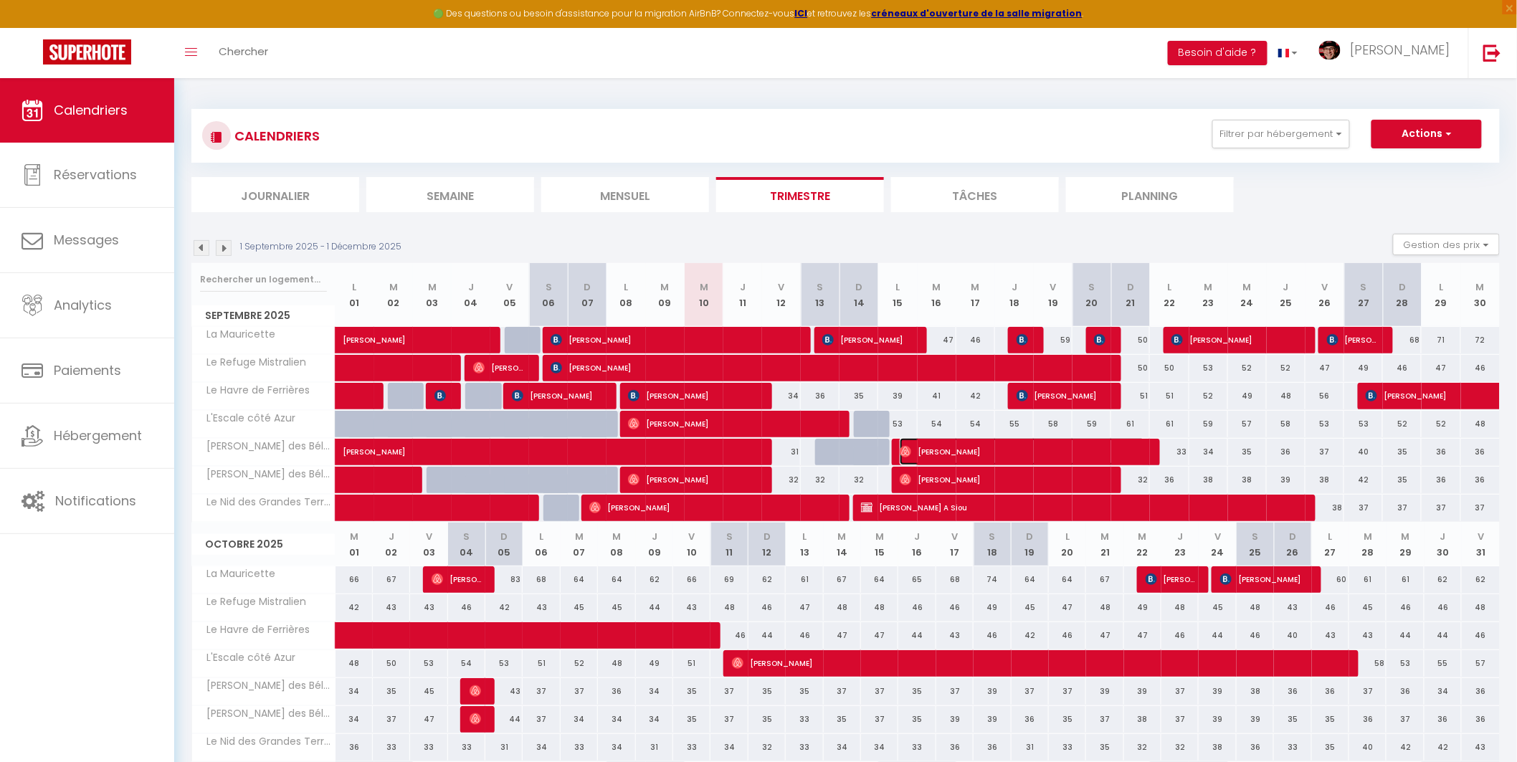
select select "1"
select select
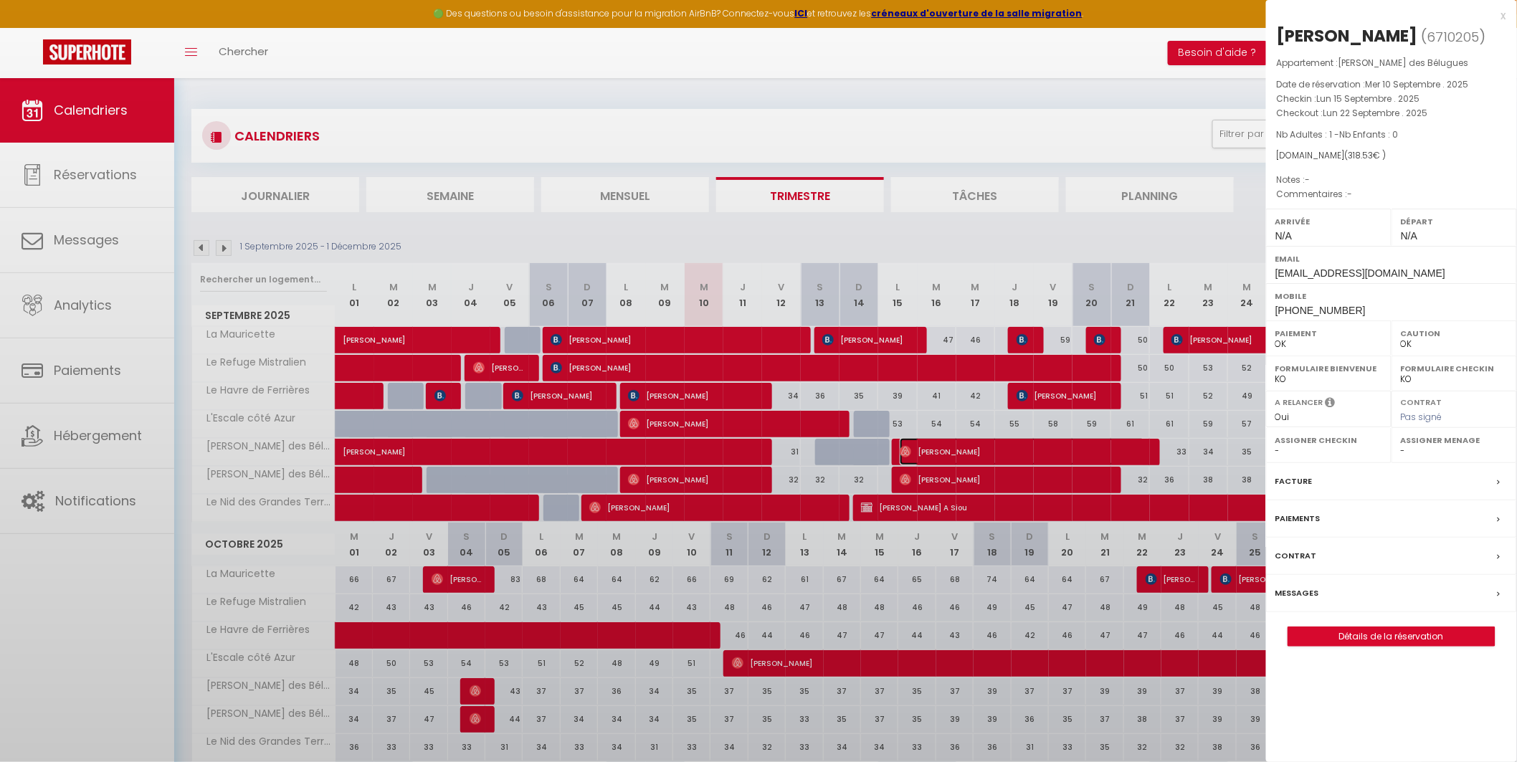
select select "29498"
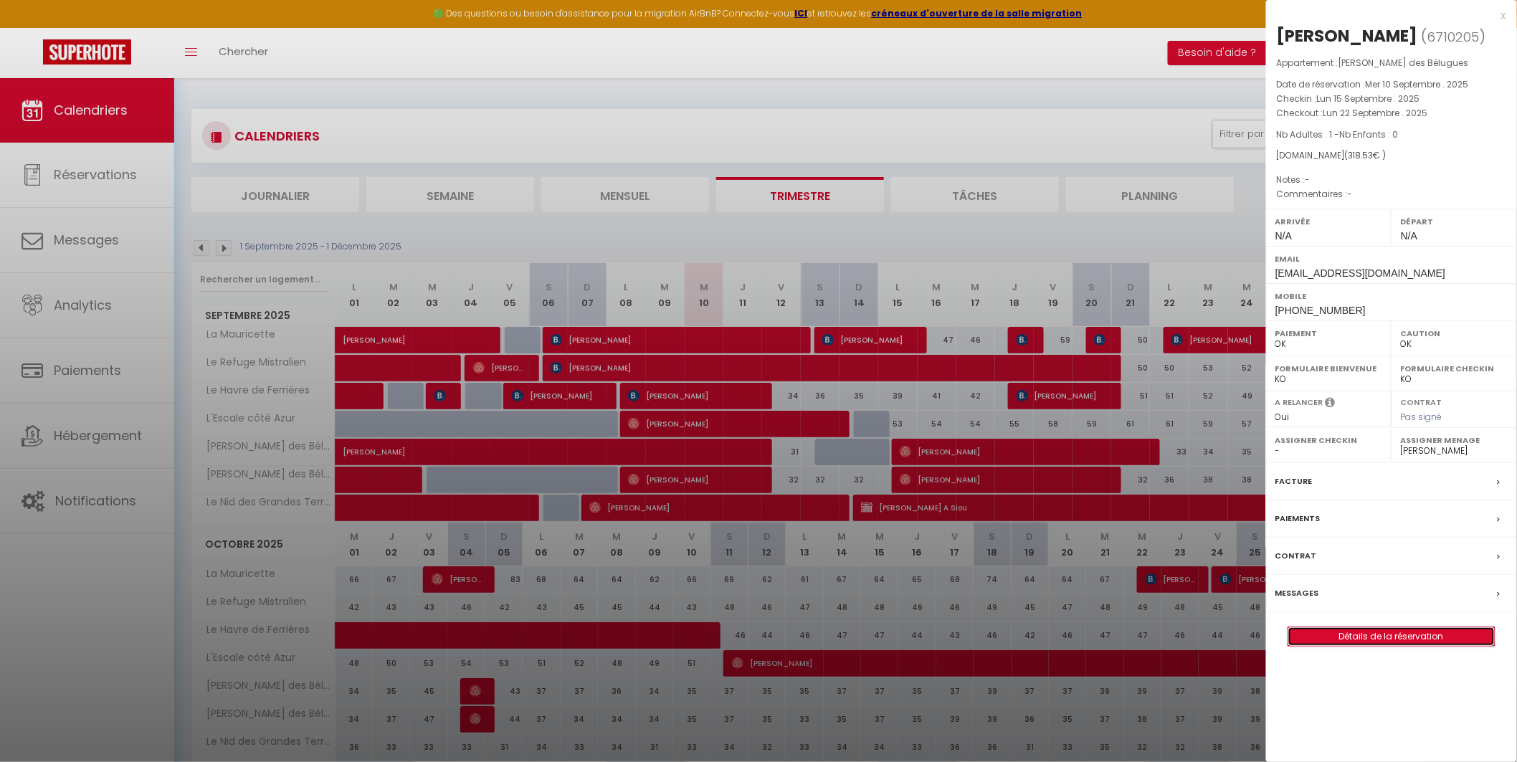
click at [1381, 633] on link "Détails de la réservation" at bounding box center [1392, 636] width 207 height 19
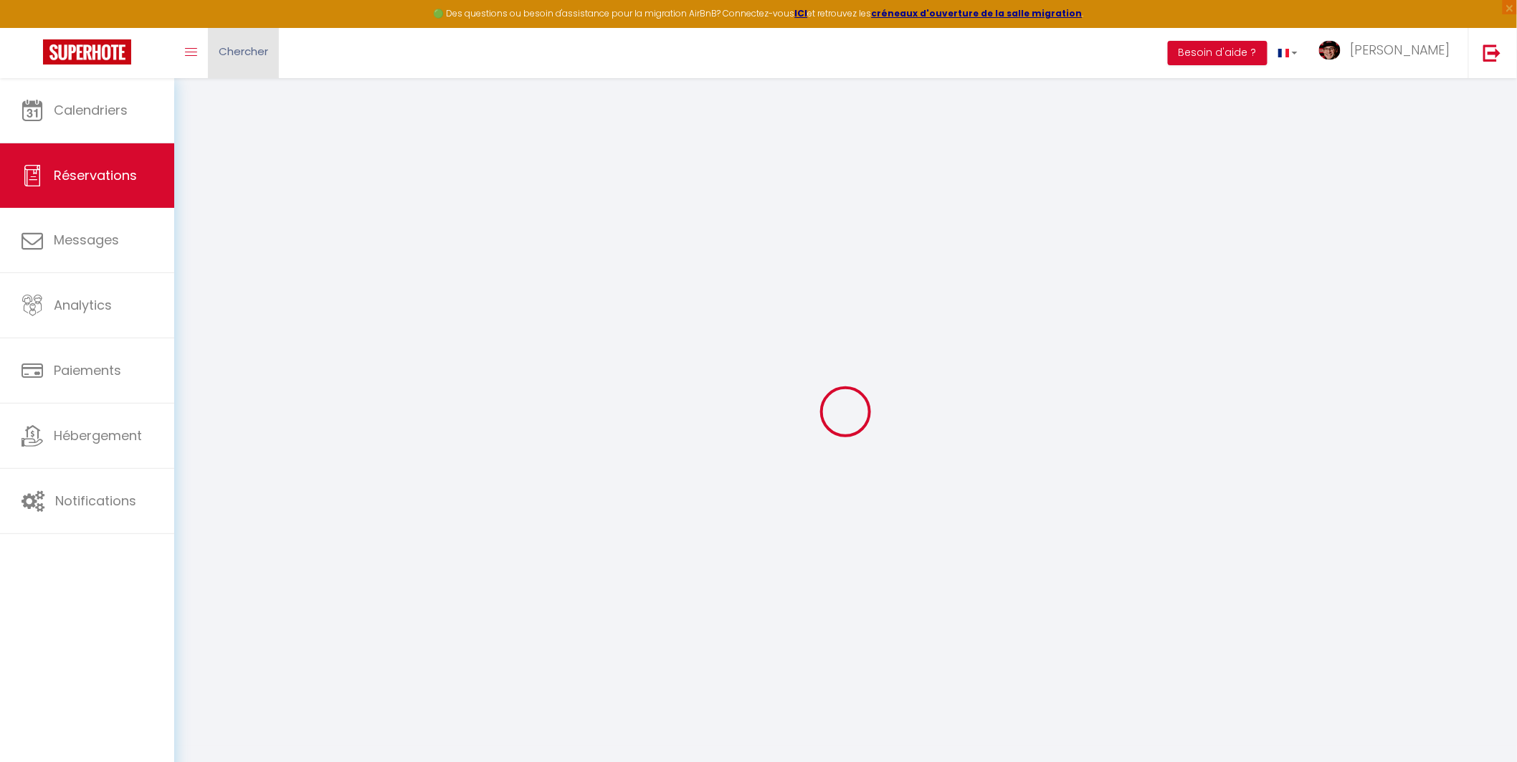
select select
checkbox input "false"
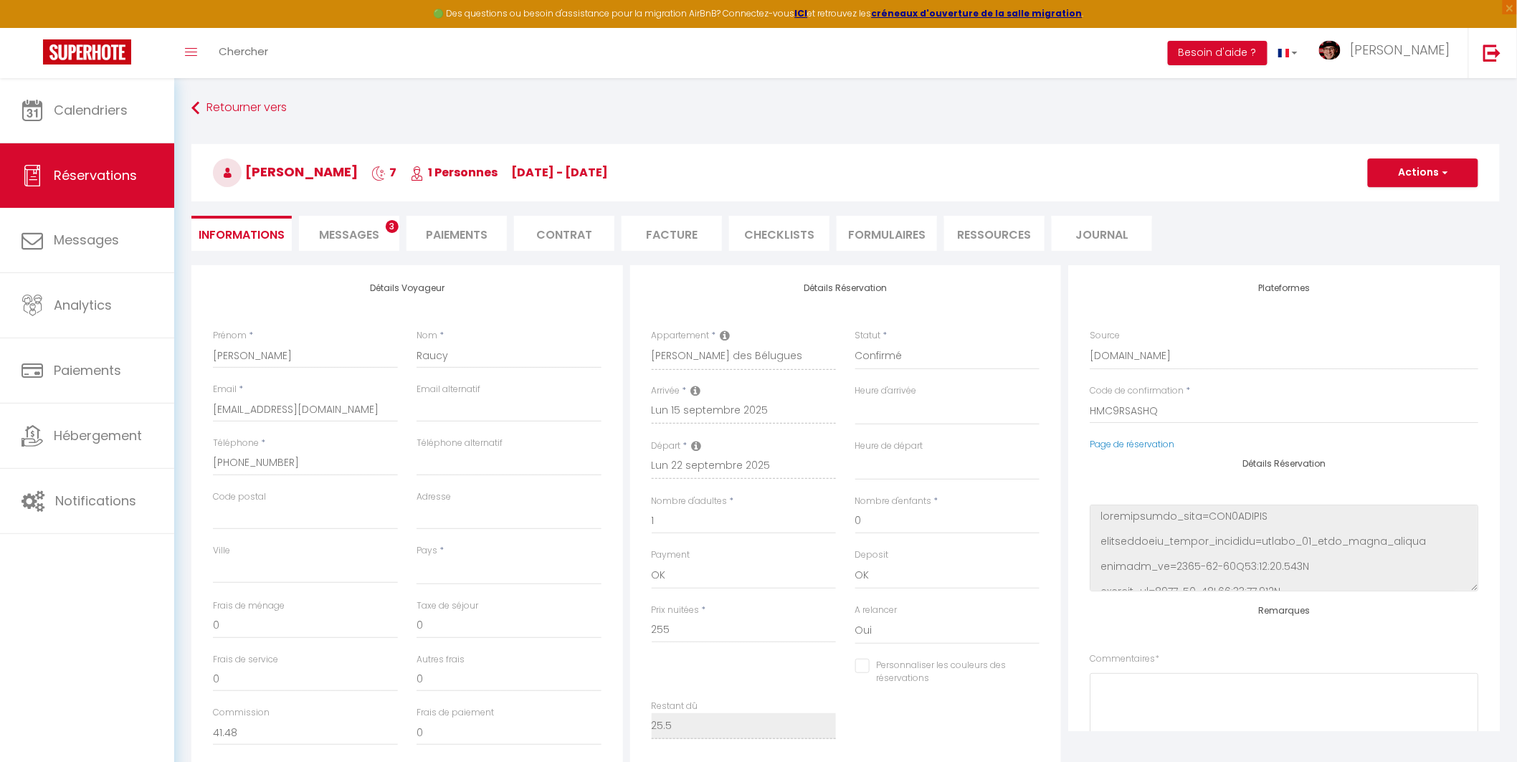
select select
type input "47"
type input "16.53"
select select
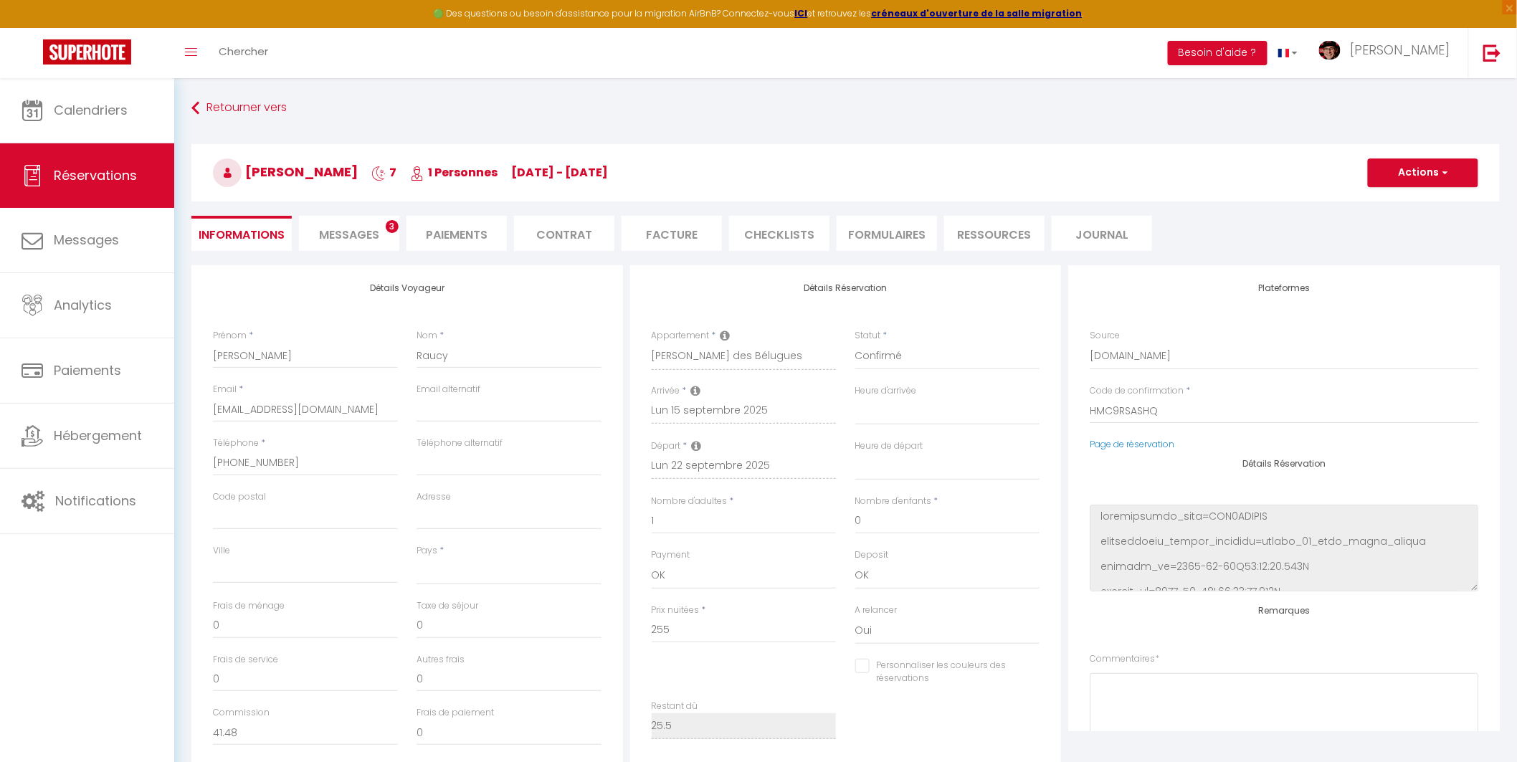
checkbox input "false"
select select
checkbox input "false"
select select
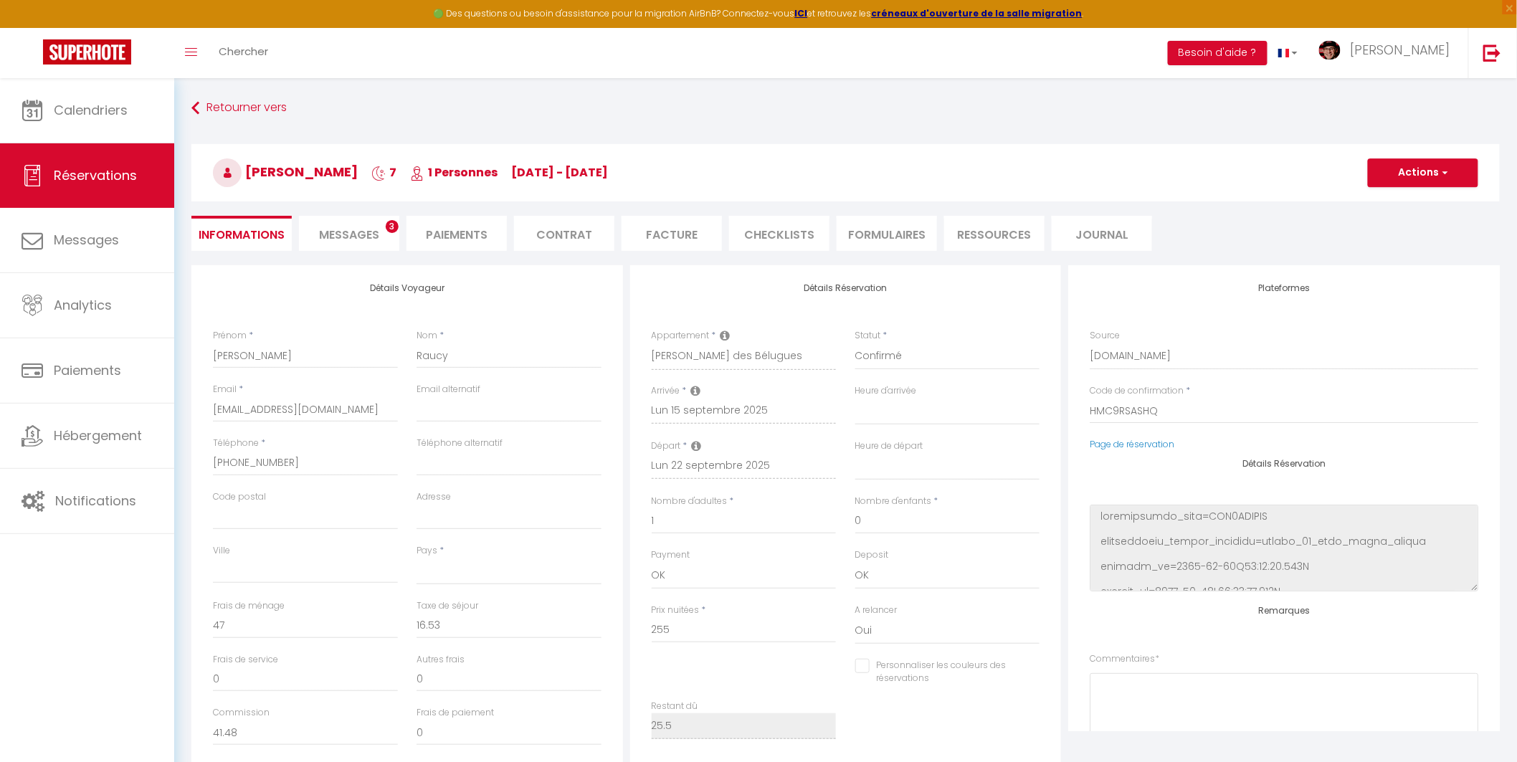
click at [325, 238] on span "Messages" at bounding box center [349, 235] width 60 height 16
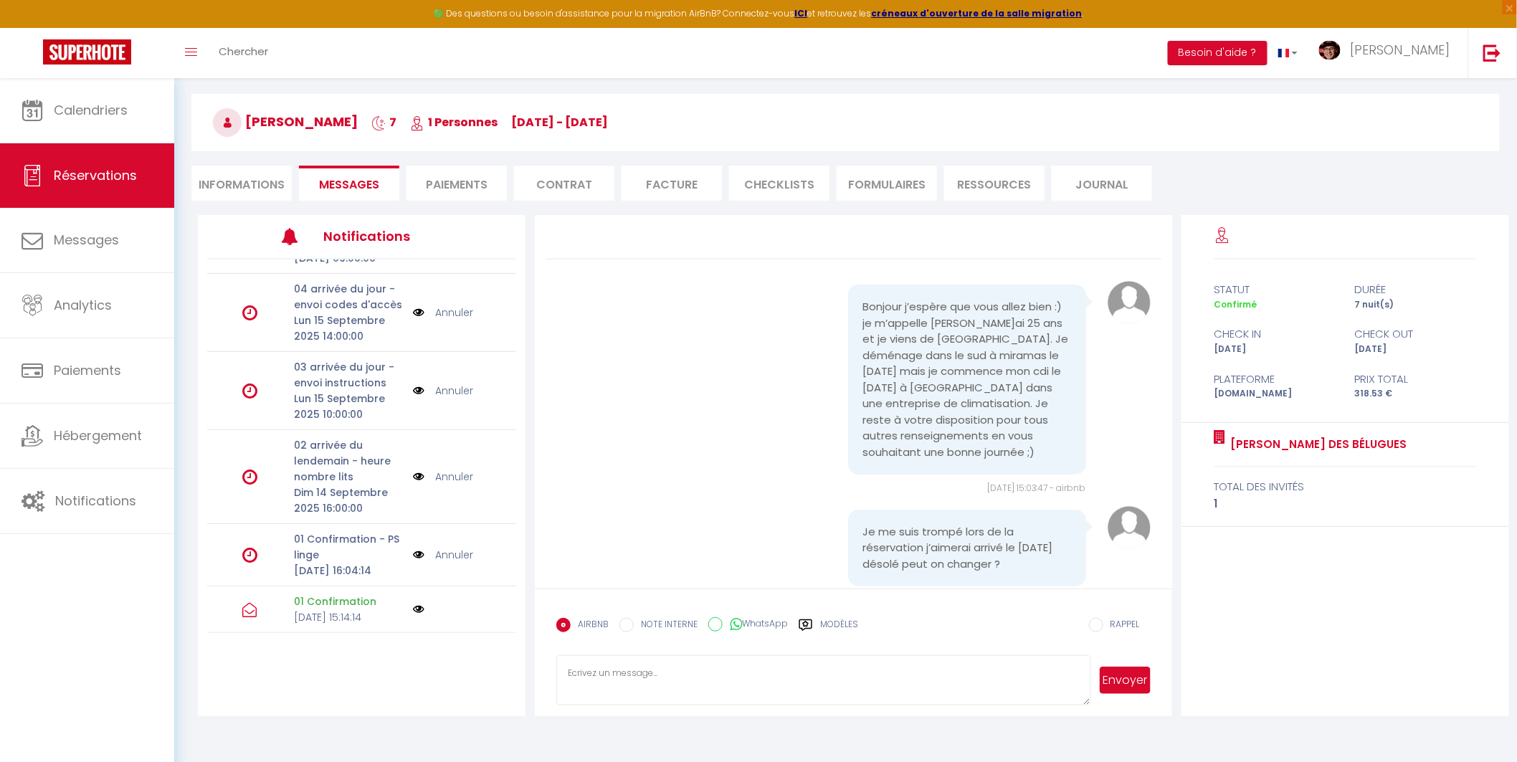
scroll to position [77, 0]
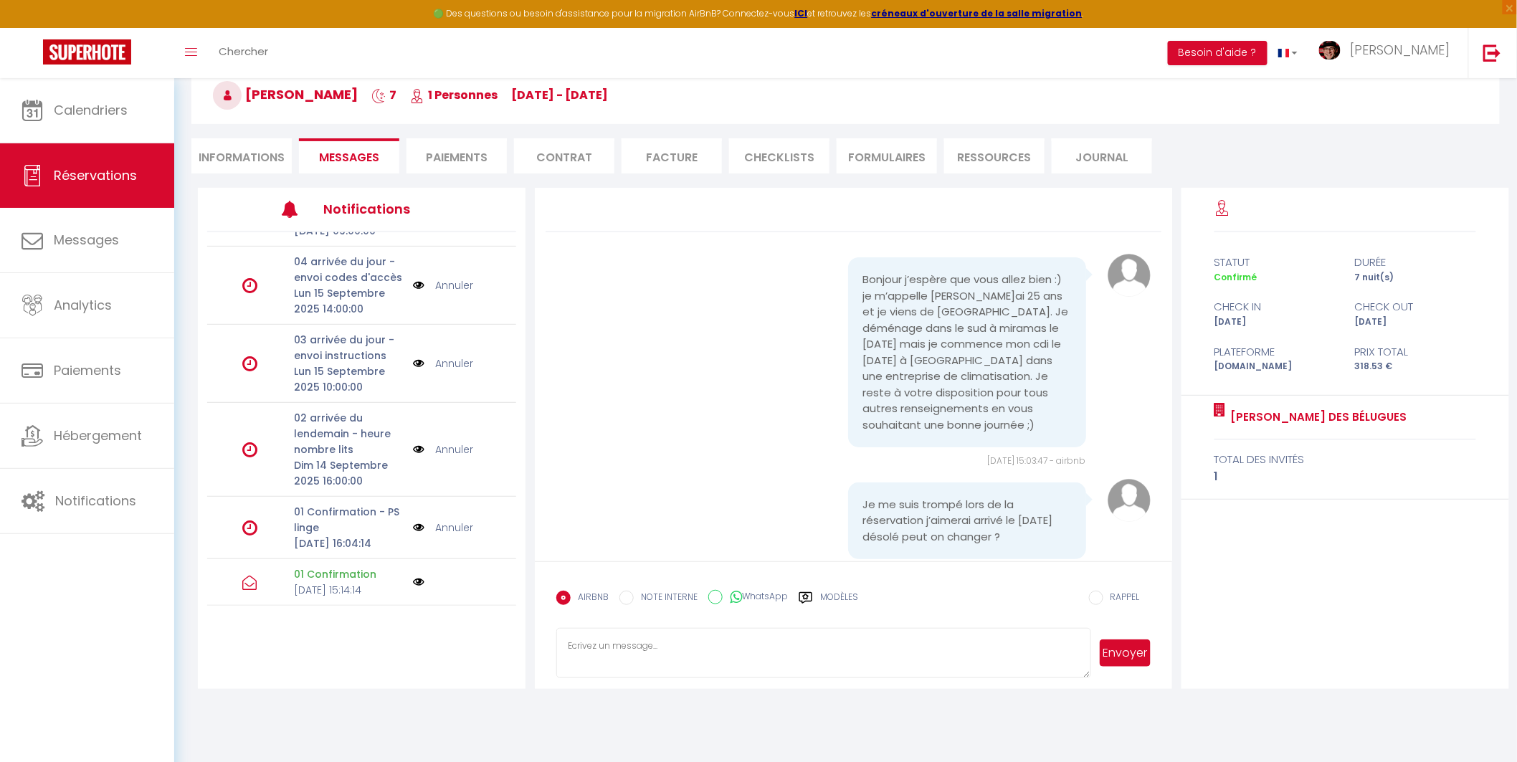
click at [413, 520] on img at bounding box center [418, 528] width 11 height 16
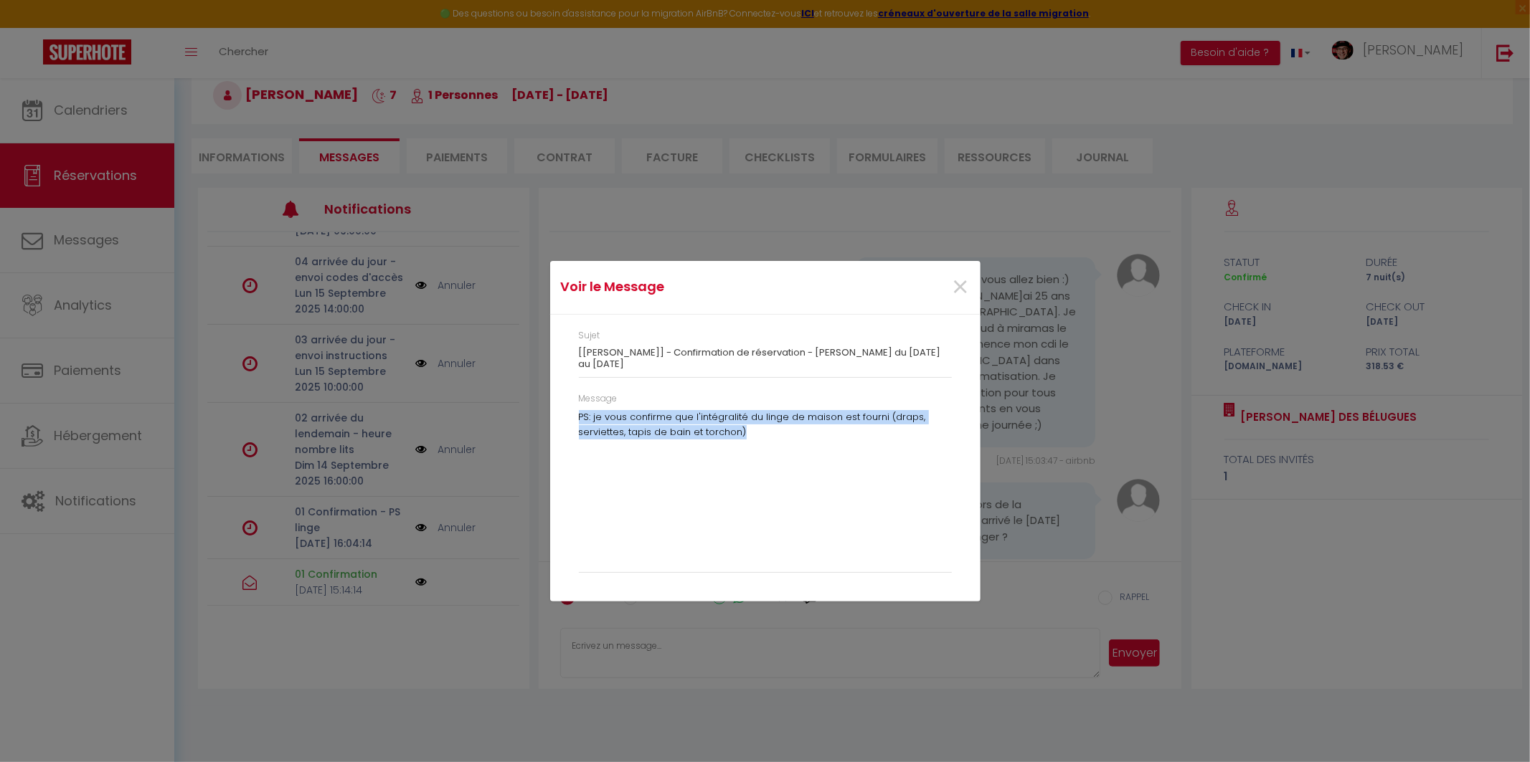
drag, startPoint x: 769, startPoint y: 432, endPoint x: 496, endPoint y: 413, distance: 273.9
click at [496, 413] on div "Voir le Message × Sujet [[PERSON_NAME] des Bélugues] - Confirmation de réservat…" at bounding box center [765, 381] width 1530 height 762
copy p "PS: je vous confirme que l'intégralité du linge de maison est fourni (draps, se…"
click at [959, 283] on span "×" at bounding box center [961, 287] width 18 height 43
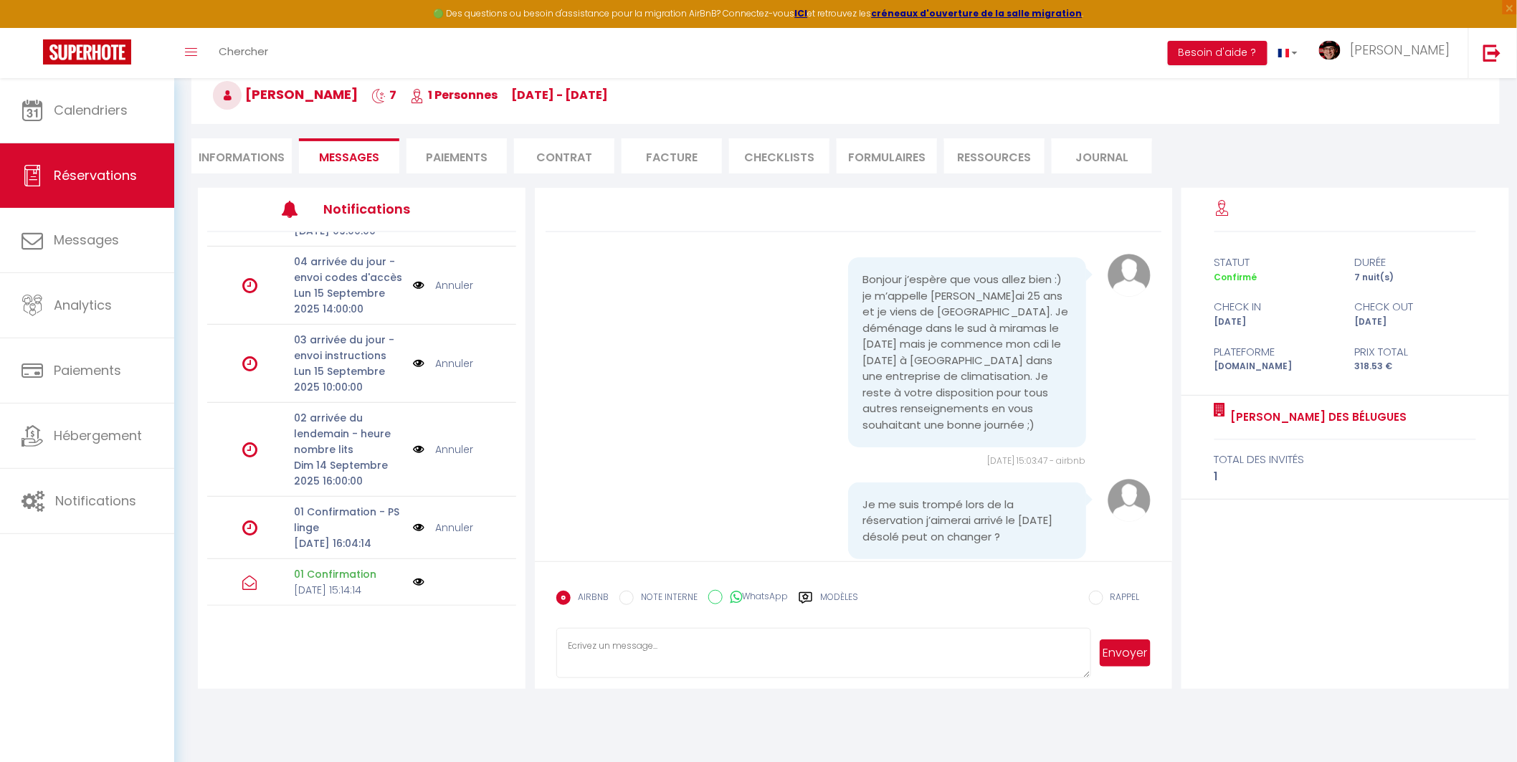
click at [691, 662] on textarea at bounding box center [823, 653] width 534 height 50
paste textarea "PS: je vous confirme que l'intégralité du linge de maison est fourni (draps, se…"
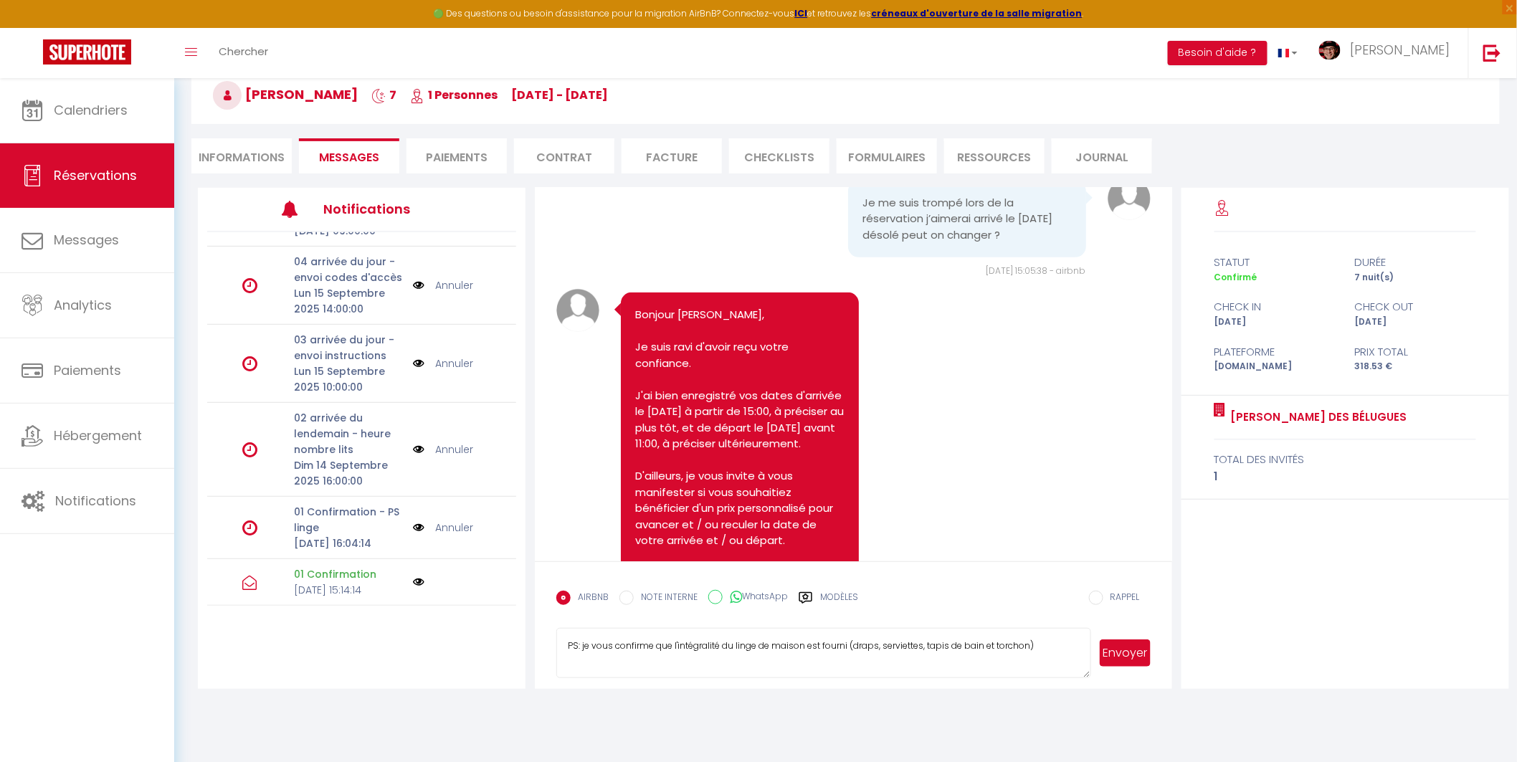
scroll to position [615, 0]
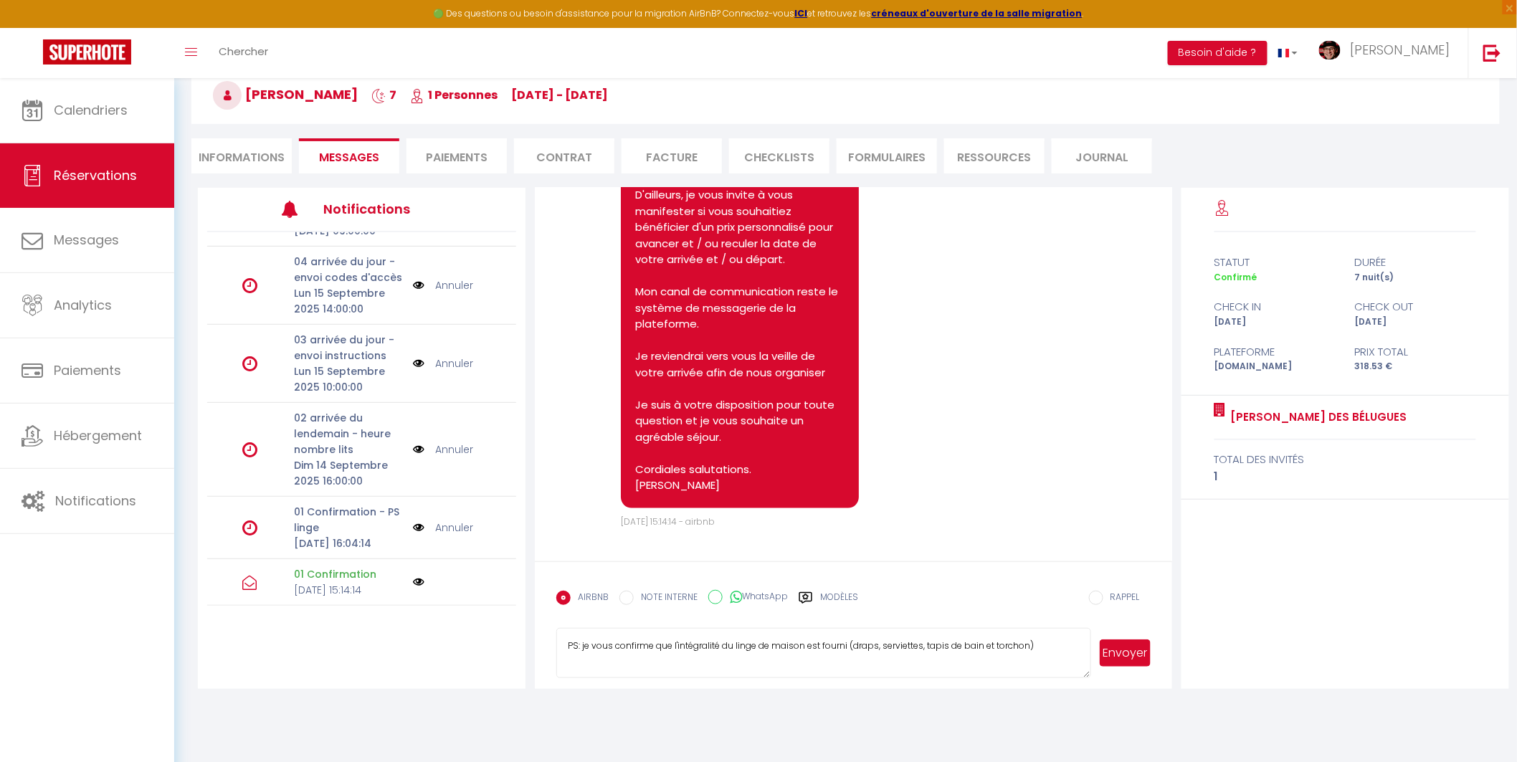
type textarea "PS: je vous confirme que l'intégralité du linge de maison est fourni (draps, se…"
click at [1130, 653] on button "Envoyer" at bounding box center [1125, 653] width 50 height 27
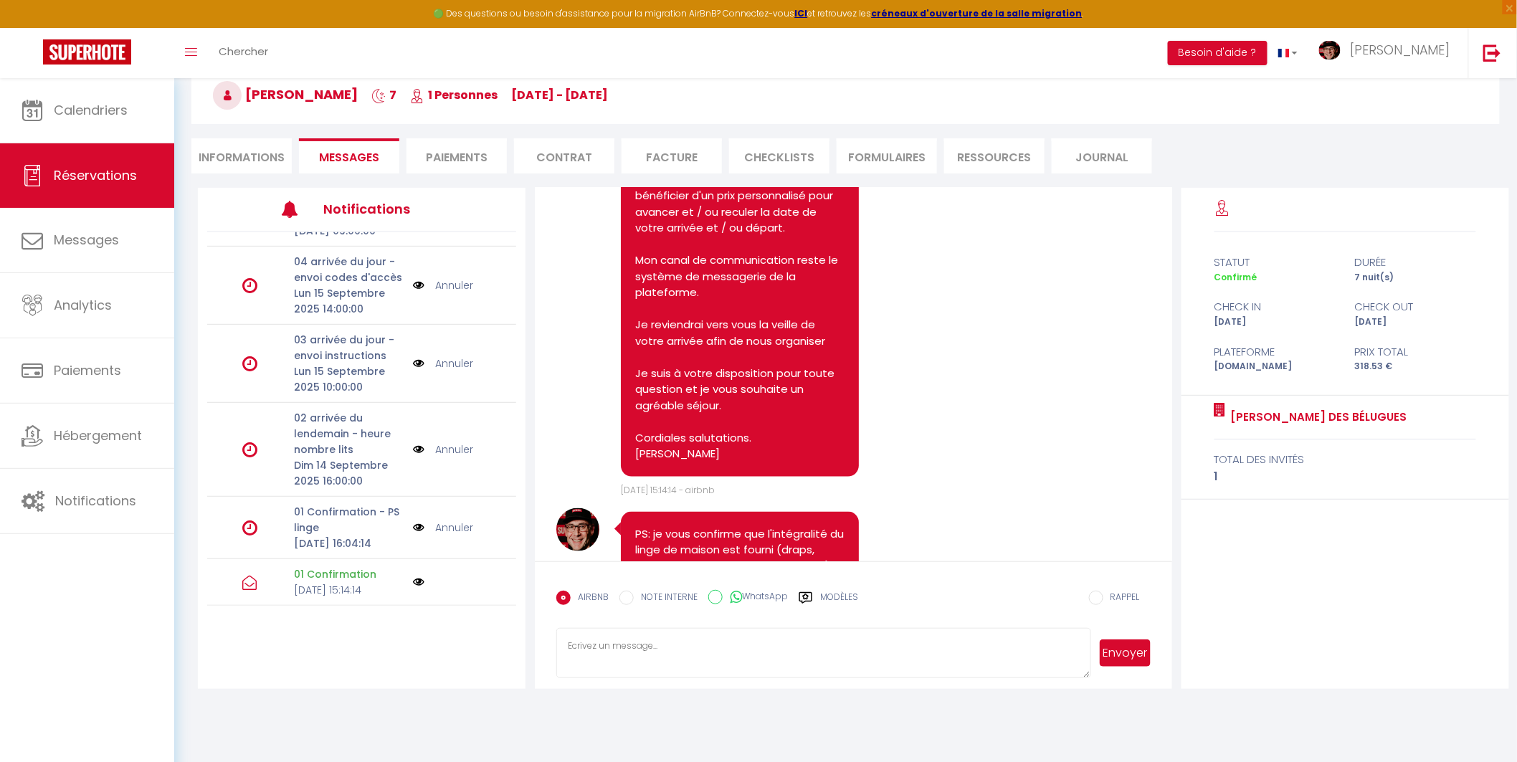
click at [450, 520] on link "Annuler" at bounding box center [454, 528] width 38 height 16
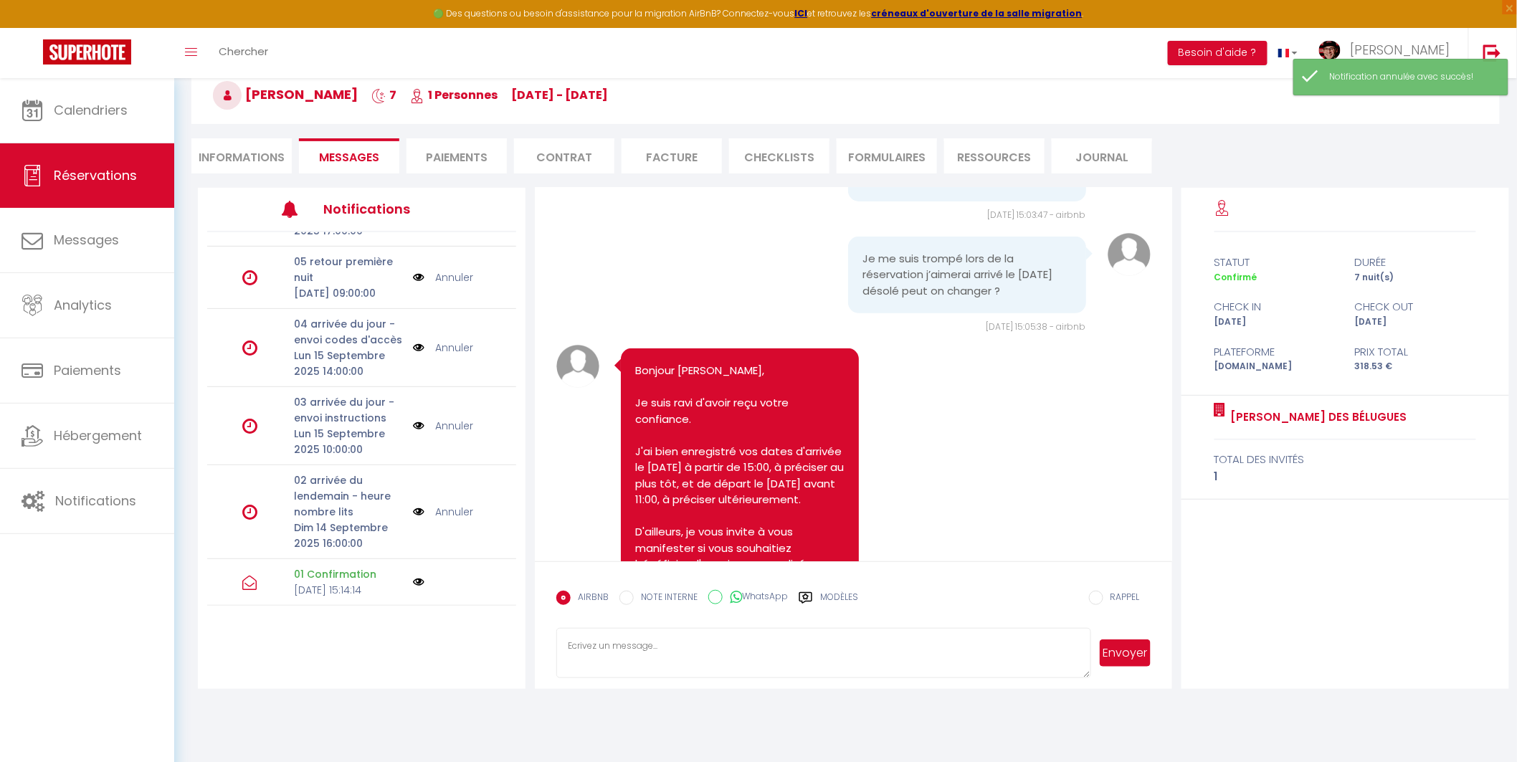
scroll to position [137, 0]
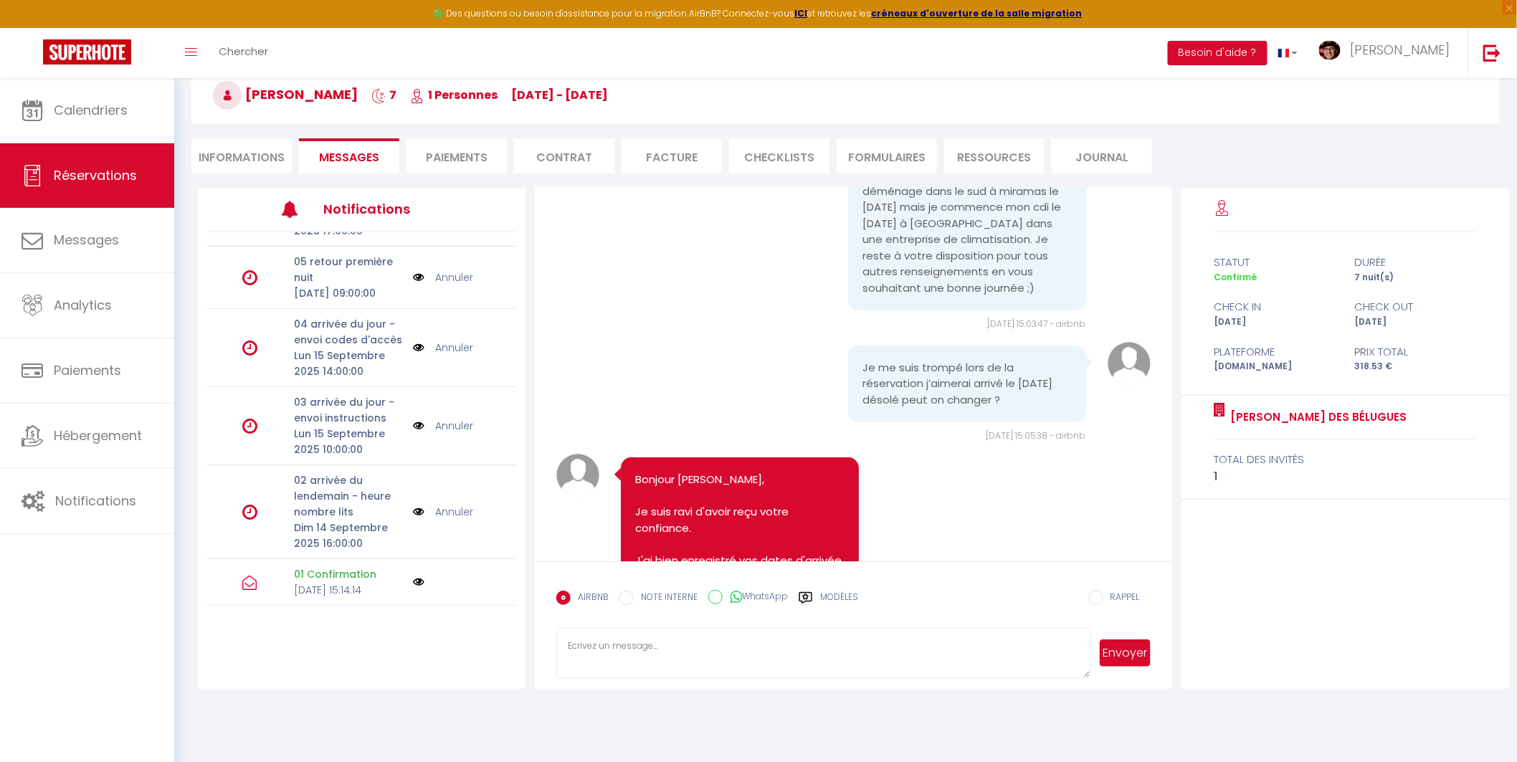
click at [670, 643] on textarea at bounding box center [823, 653] width 534 height 50
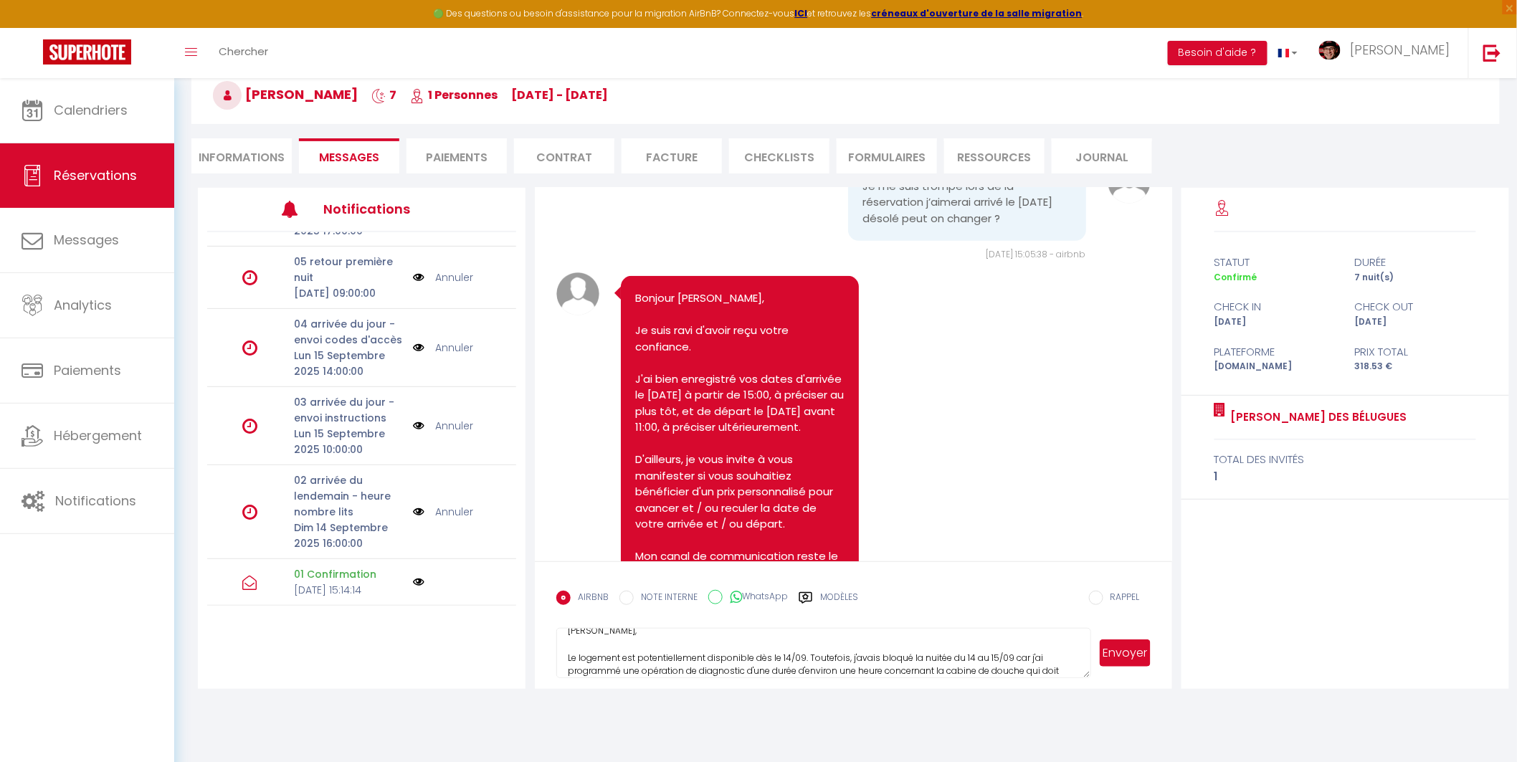
scroll to position [29, 0]
paste textarea "d'une durée d'environ une heure"
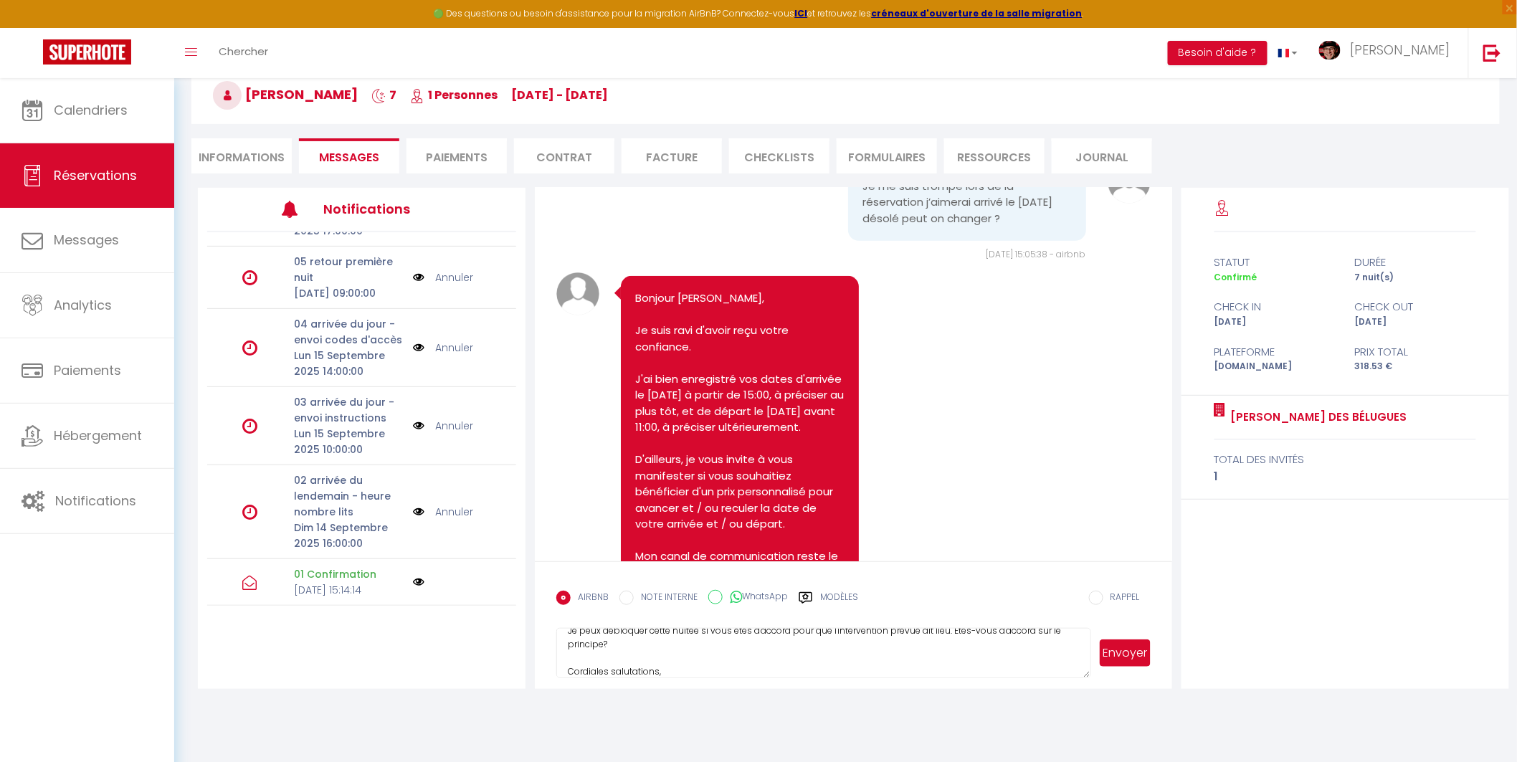
scroll to position [96, 0]
type textarea "[PERSON_NAME], Le logement est potentiellement disponible dès le 14/09. Toutefo…"
click at [1119, 655] on button "Envoyer" at bounding box center [1125, 653] width 50 height 27
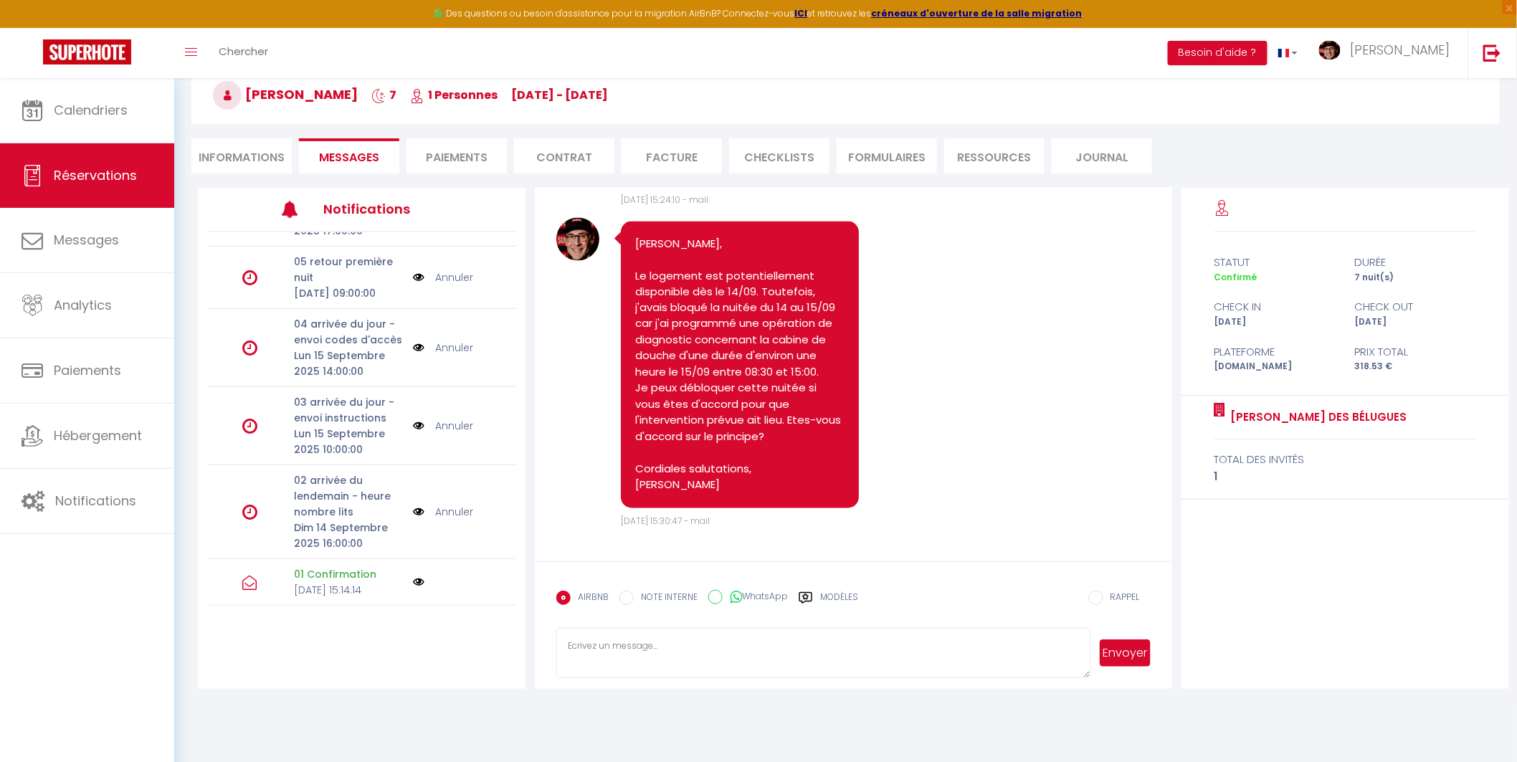
scroll to position [1048, 0]
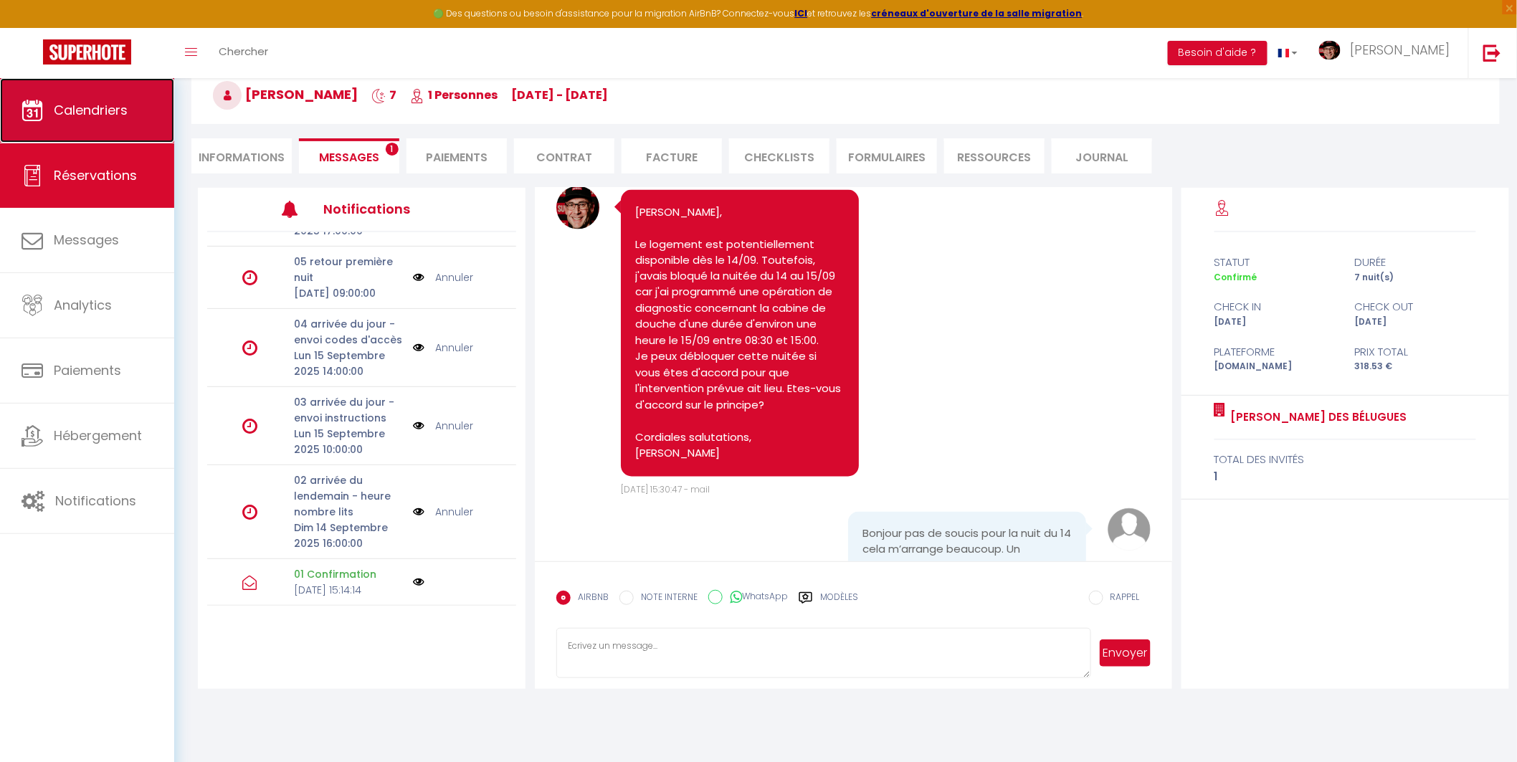
click at [100, 109] on span "Calendriers" at bounding box center [91, 110] width 74 height 18
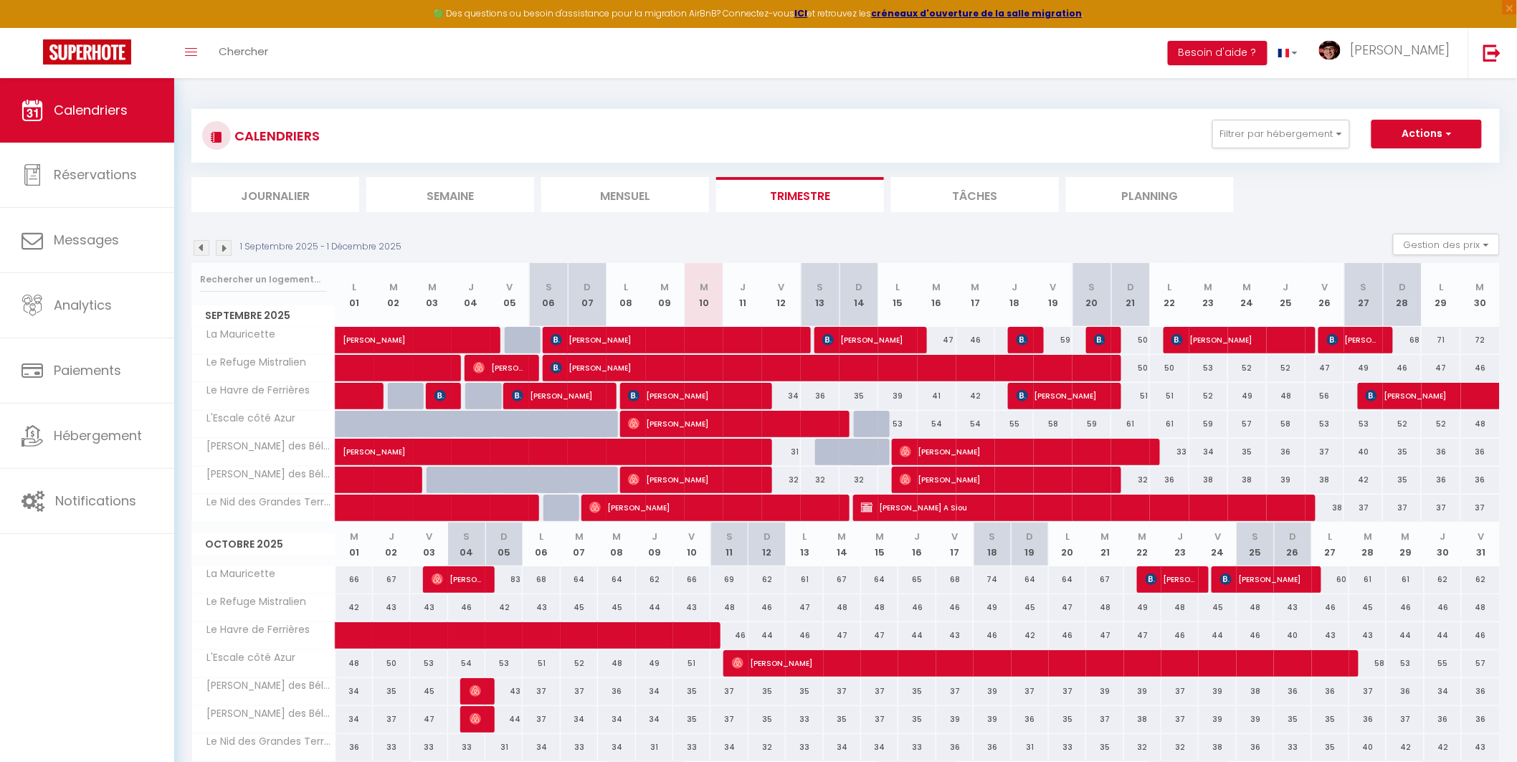
click at [878, 455] on div at bounding box center [875, 452] width 30 height 27
click at [871, 452] on div at bounding box center [873, 460] width 39 height 27
type input "31"
select select "1"
type input "Dim 14 Septembre 2025"
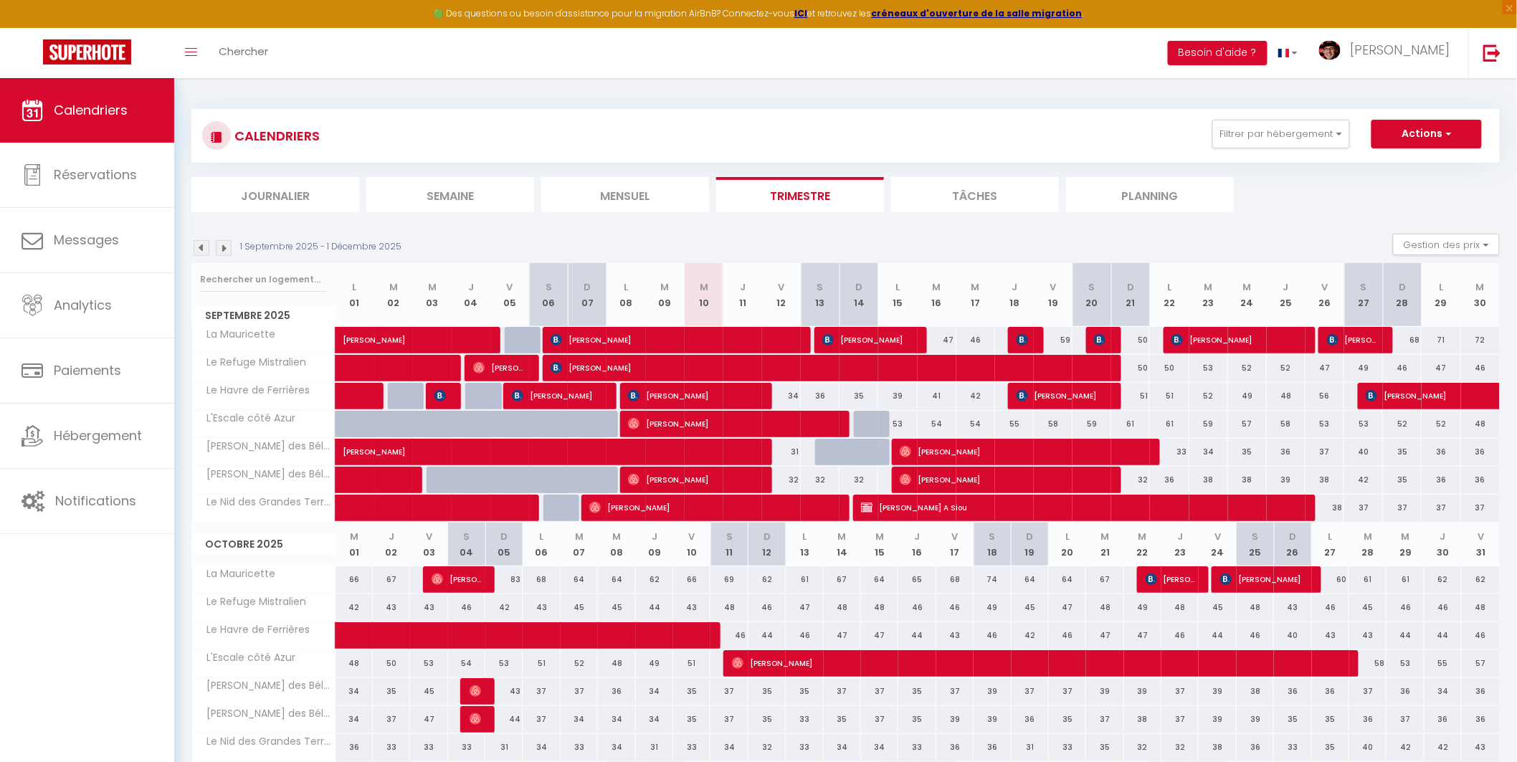
type input "Lun 15 Septembre 2025"
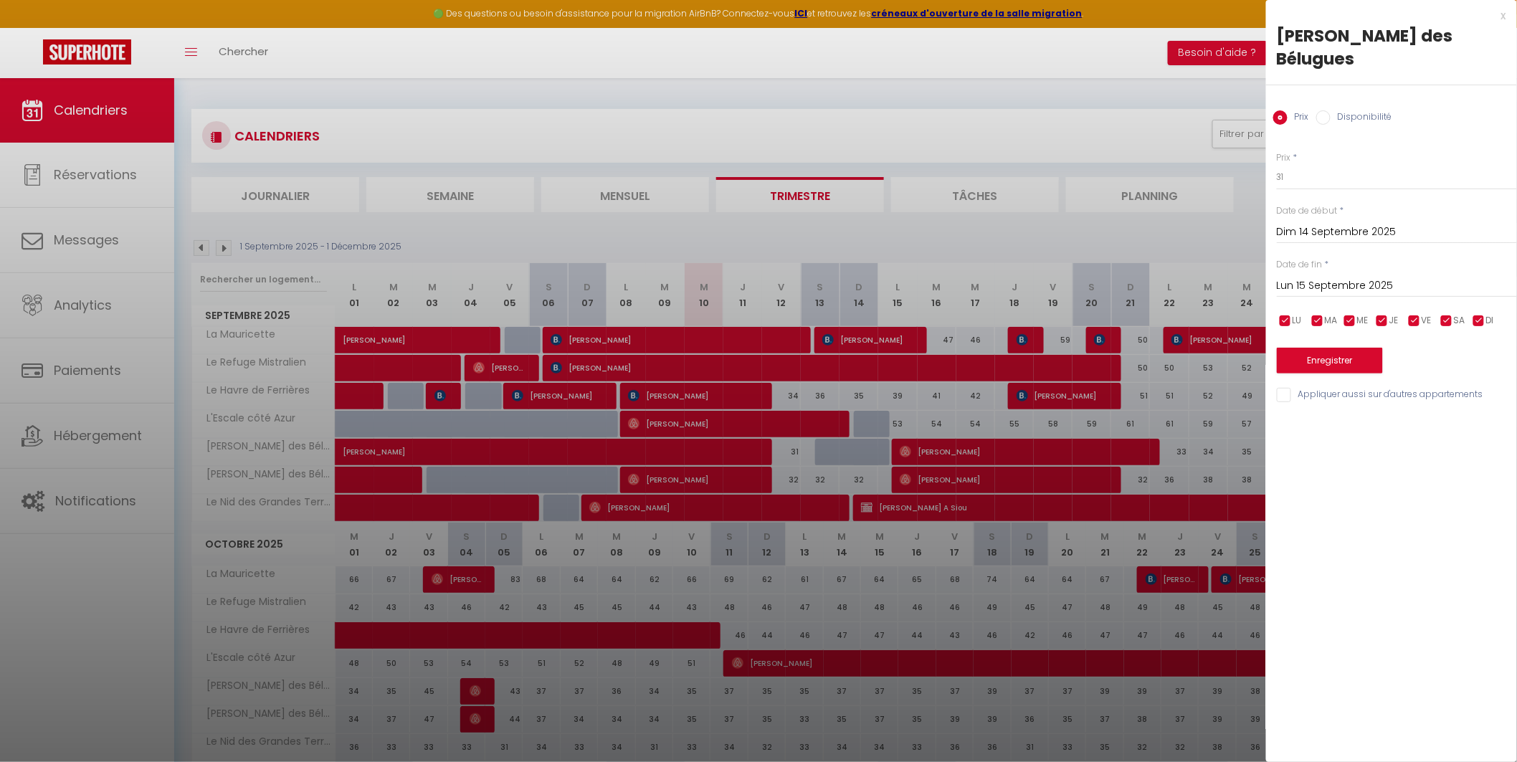
click at [1323, 110] on input "Disponibilité" at bounding box center [1324, 117] width 14 height 14
radio input "true"
radio input "false"
click at [1317, 349] on button "Enregistrer" at bounding box center [1330, 362] width 106 height 26
